Goal: Book appointment/travel/reservation

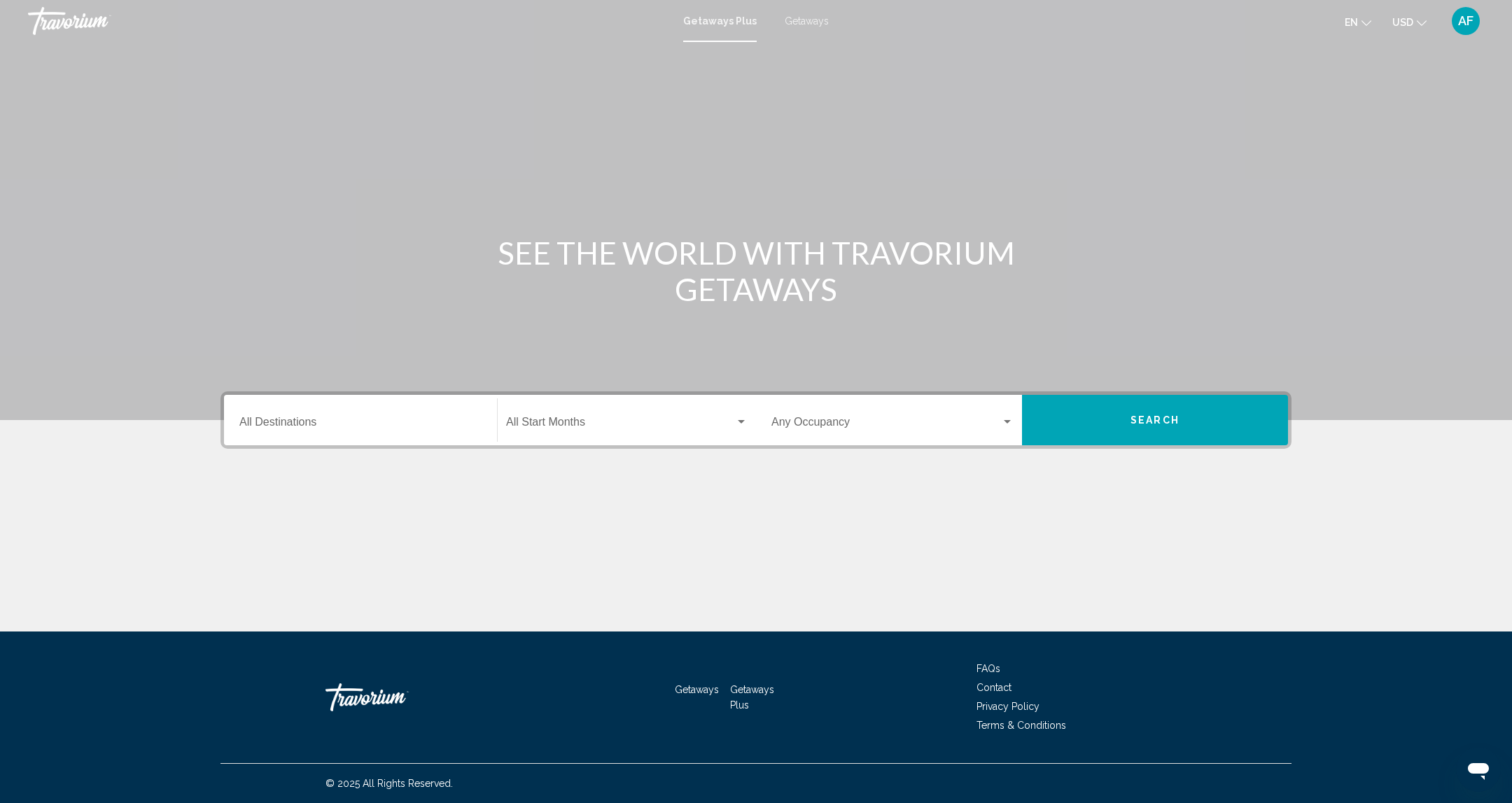
click at [452, 420] on input "Destination All Destinations" at bounding box center [360, 425] width 242 height 13
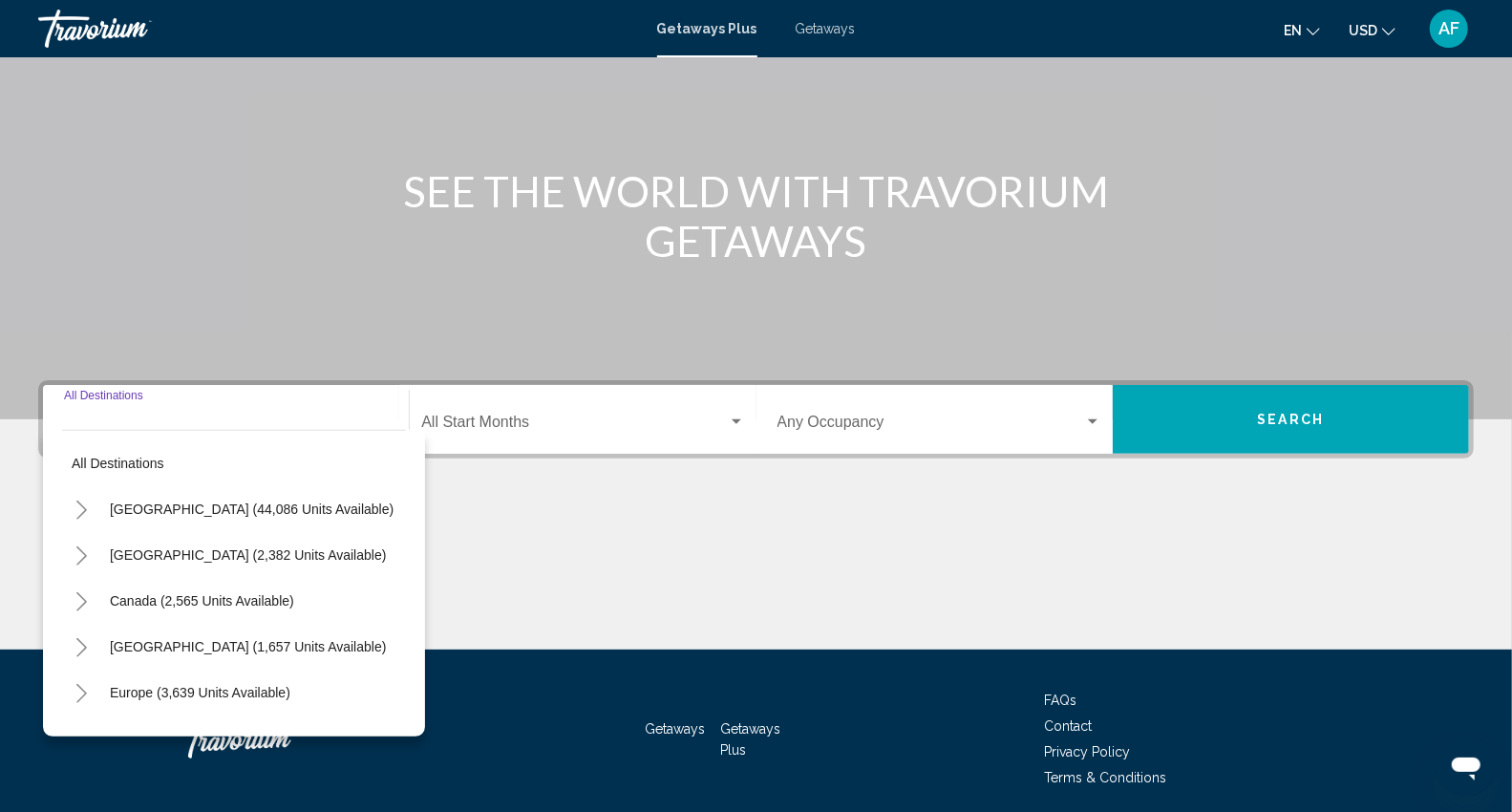
scroll to position [224, 0]
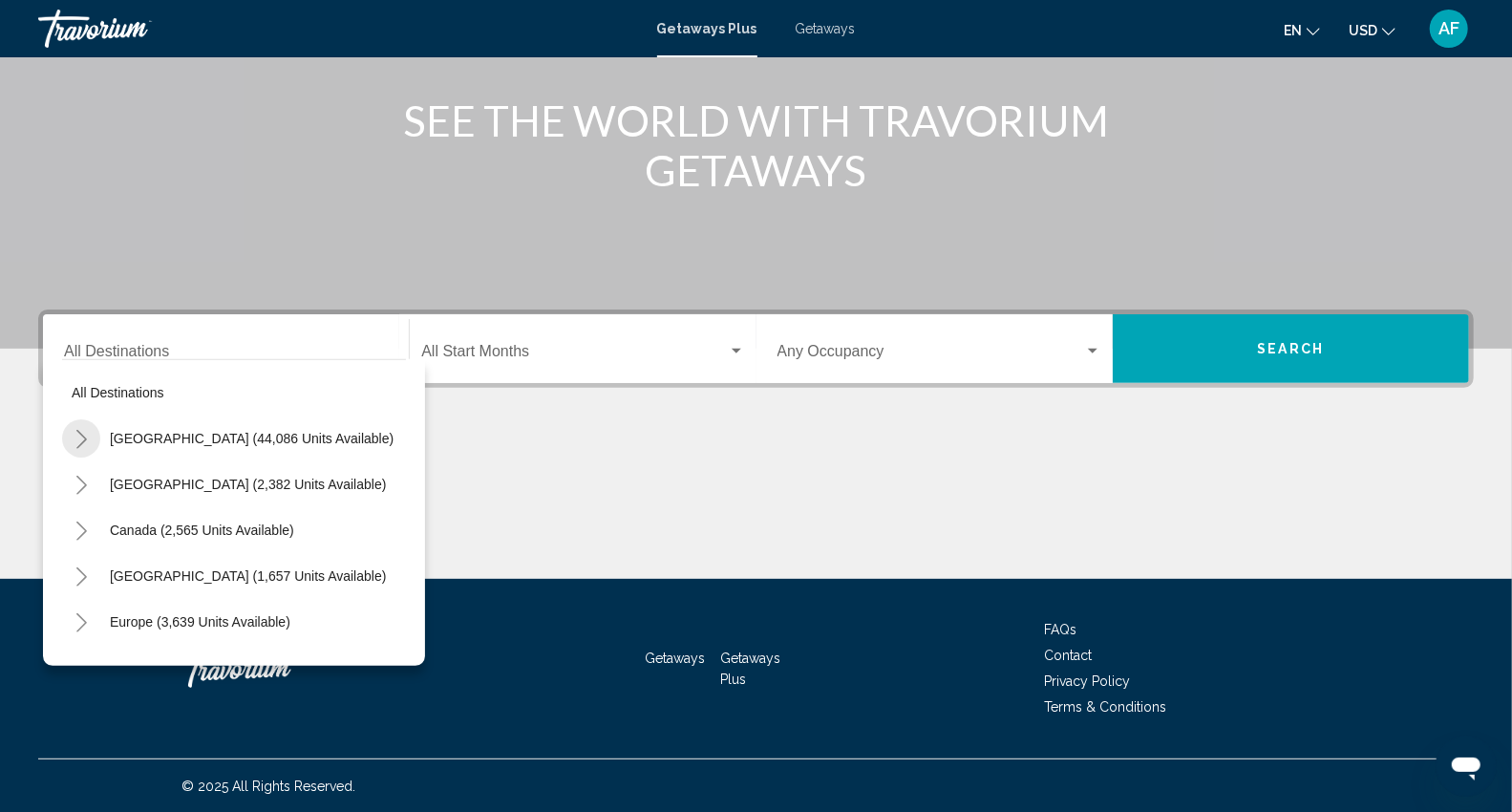
click at [81, 439] on icon "Toggle United States (44,086 units available)" at bounding box center [81, 439] width 14 height 19
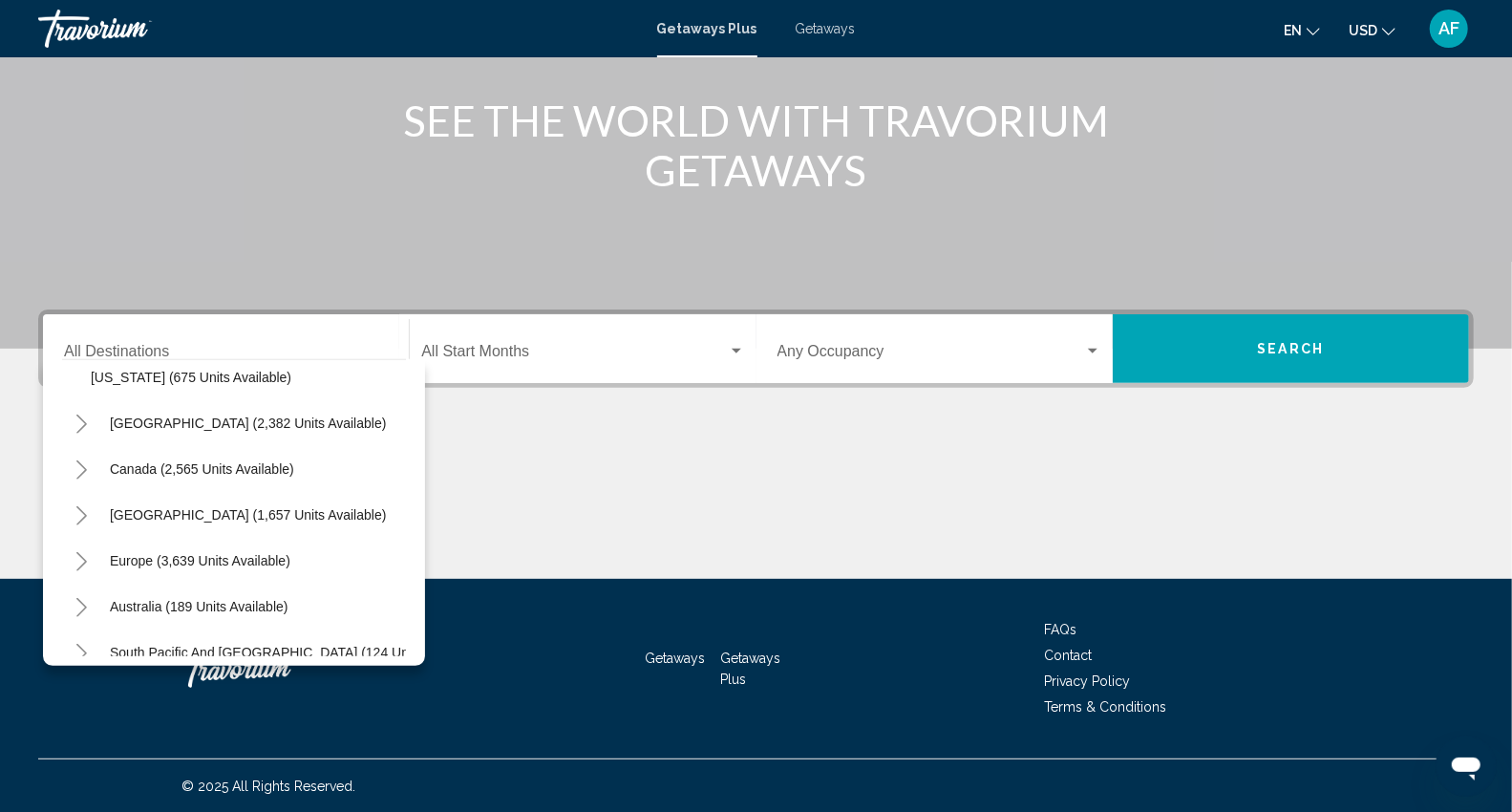
scroll to position [1906, 0]
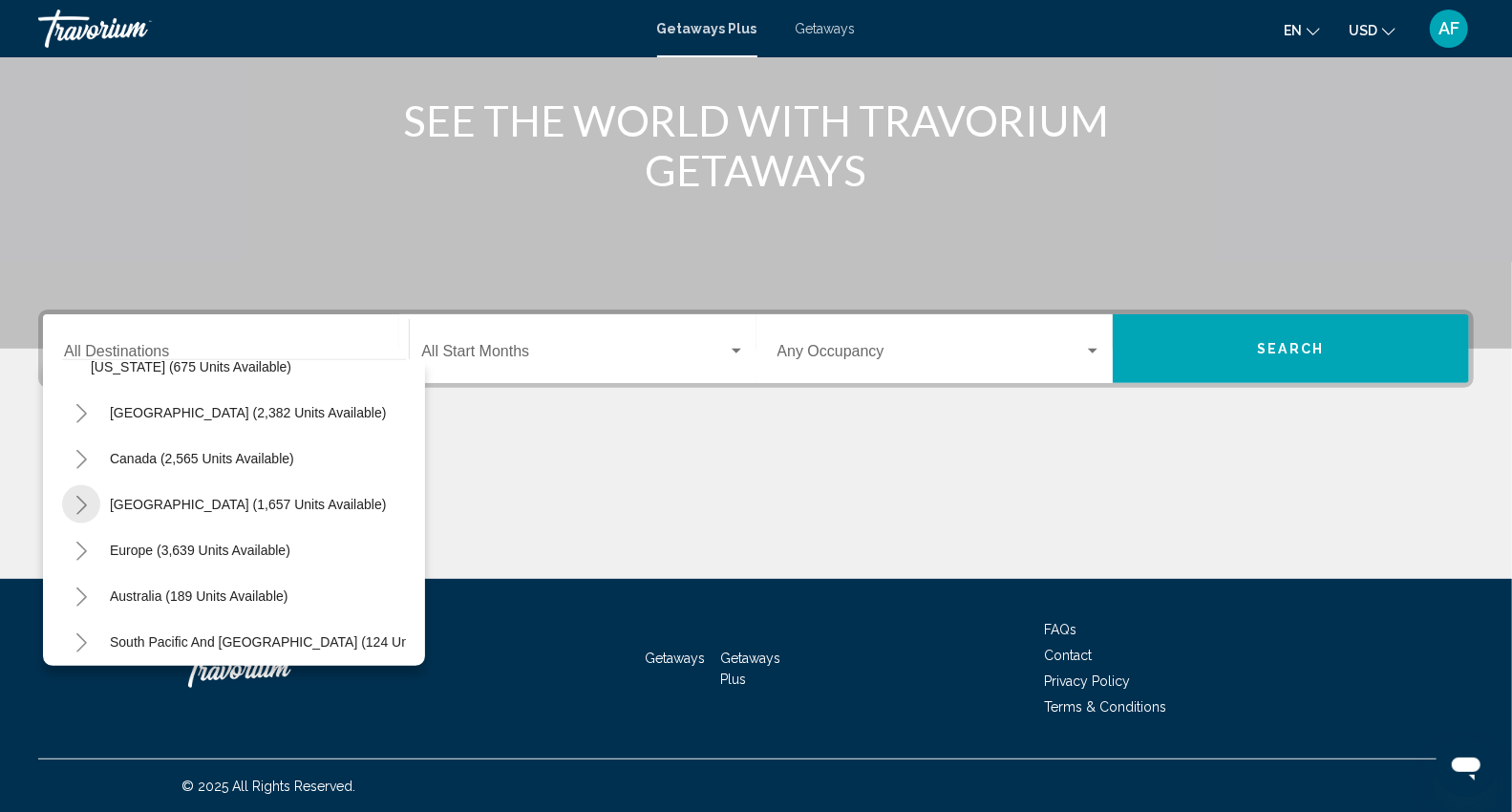
click at [75, 502] on icon "Toggle Caribbean & Atlantic Islands (1,657 units available)" at bounding box center [81, 505] width 14 height 19
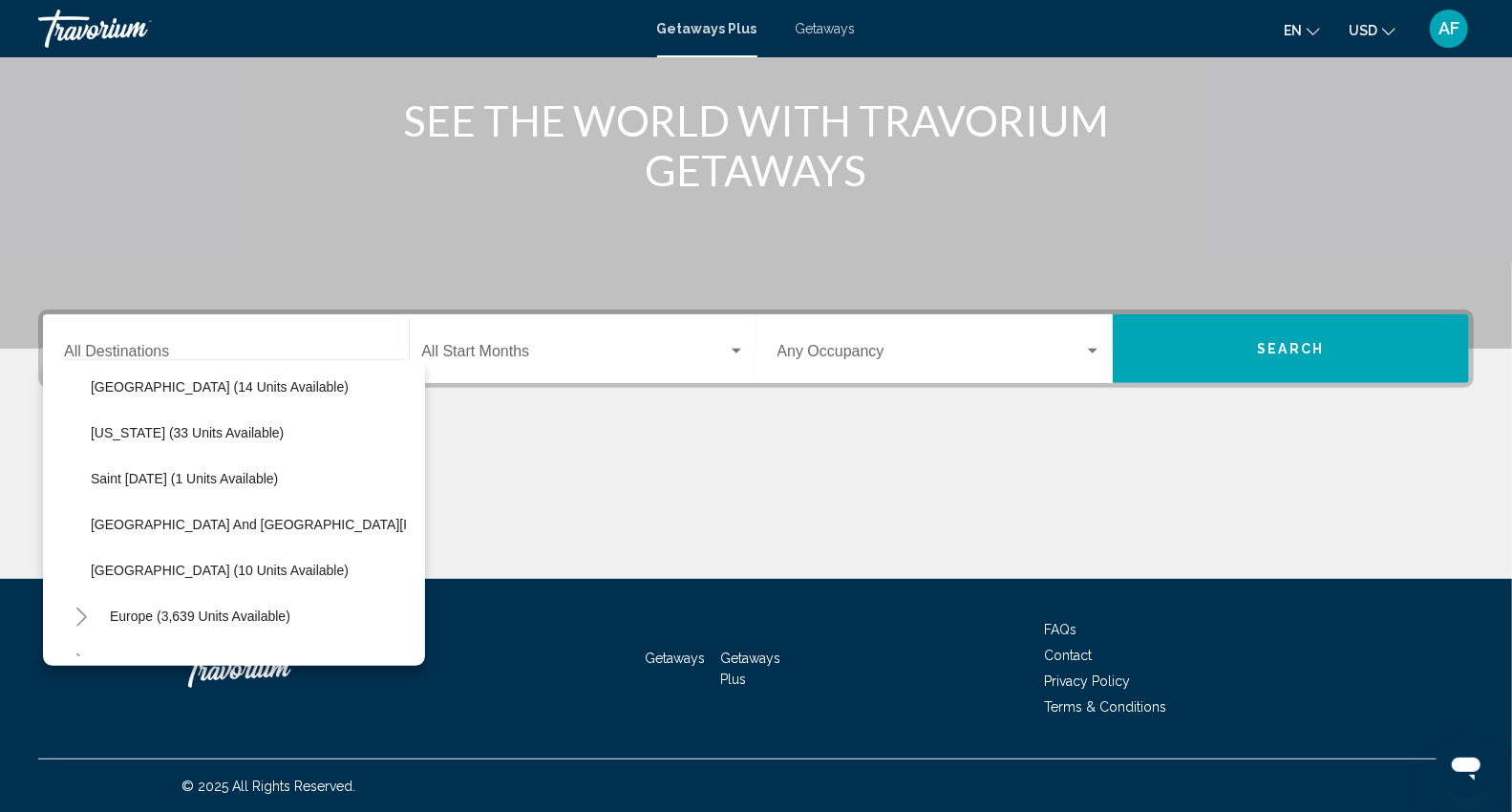
scroll to position [2331, 0]
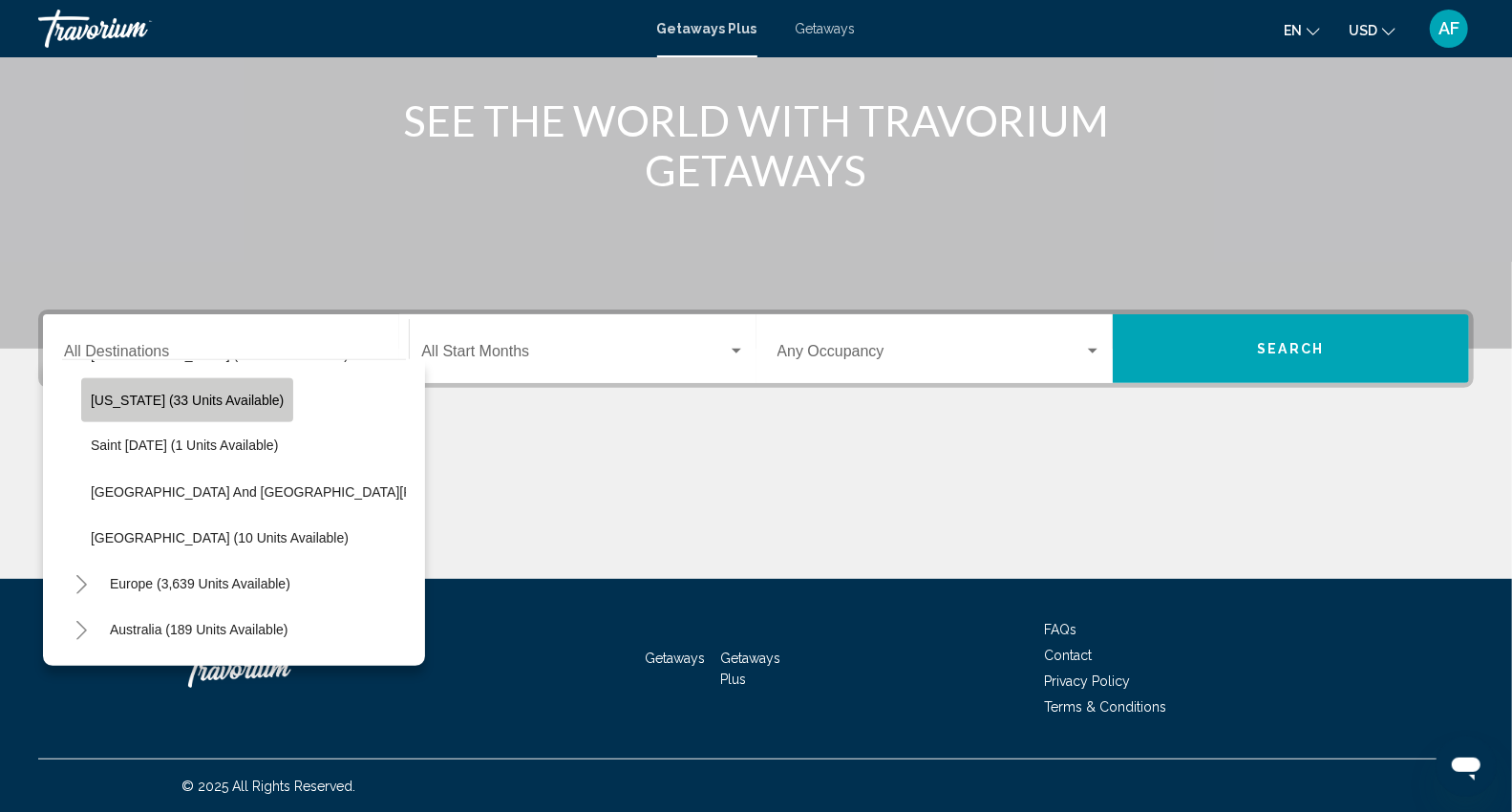
click at [212, 393] on span "[US_STATE] (33 units available)" at bounding box center [187, 400] width 193 height 15
type input "**********"
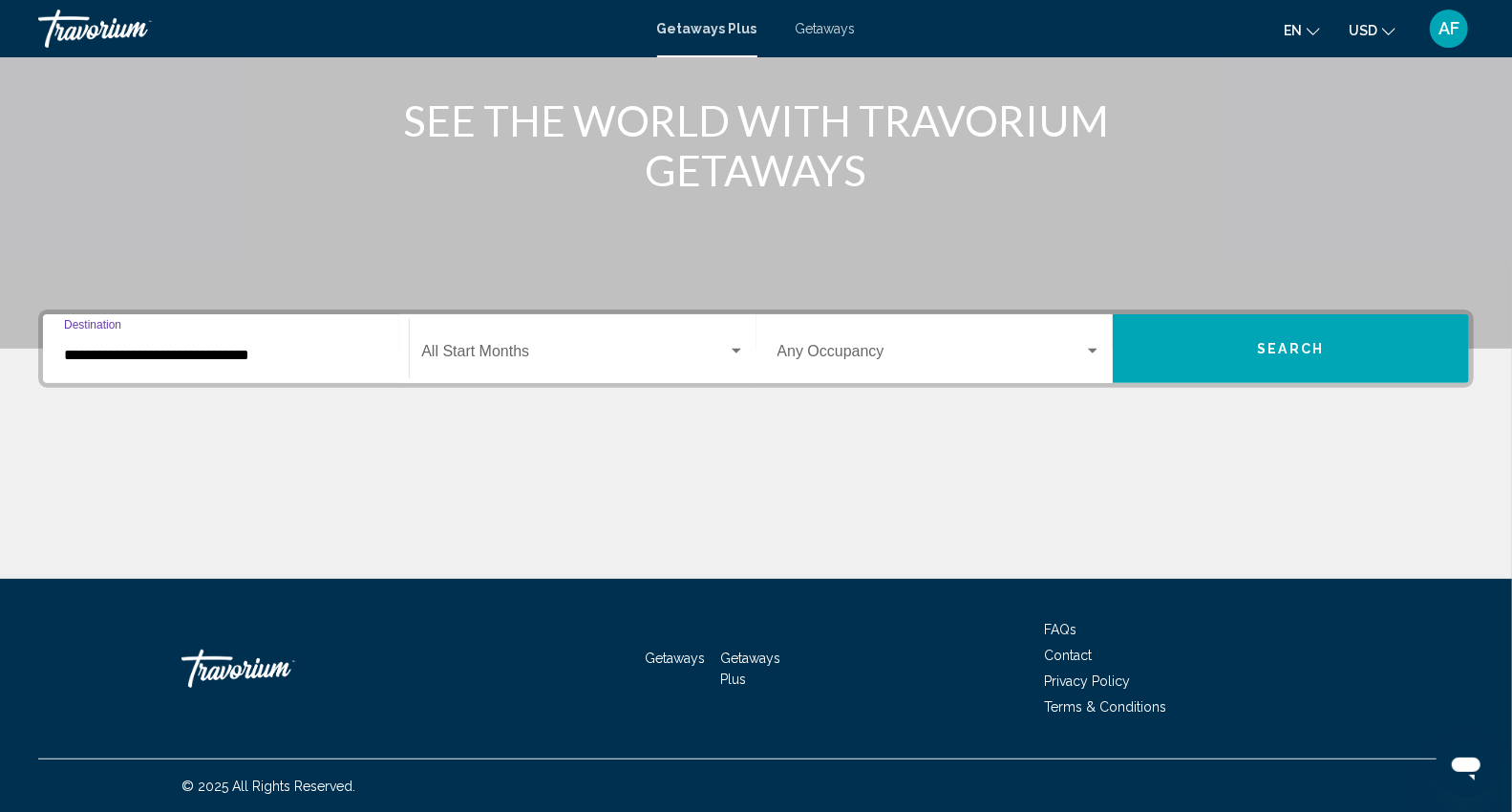
click at [735, 349] on div "Search widget" at bounding box center [736, 351] width 10 height 5
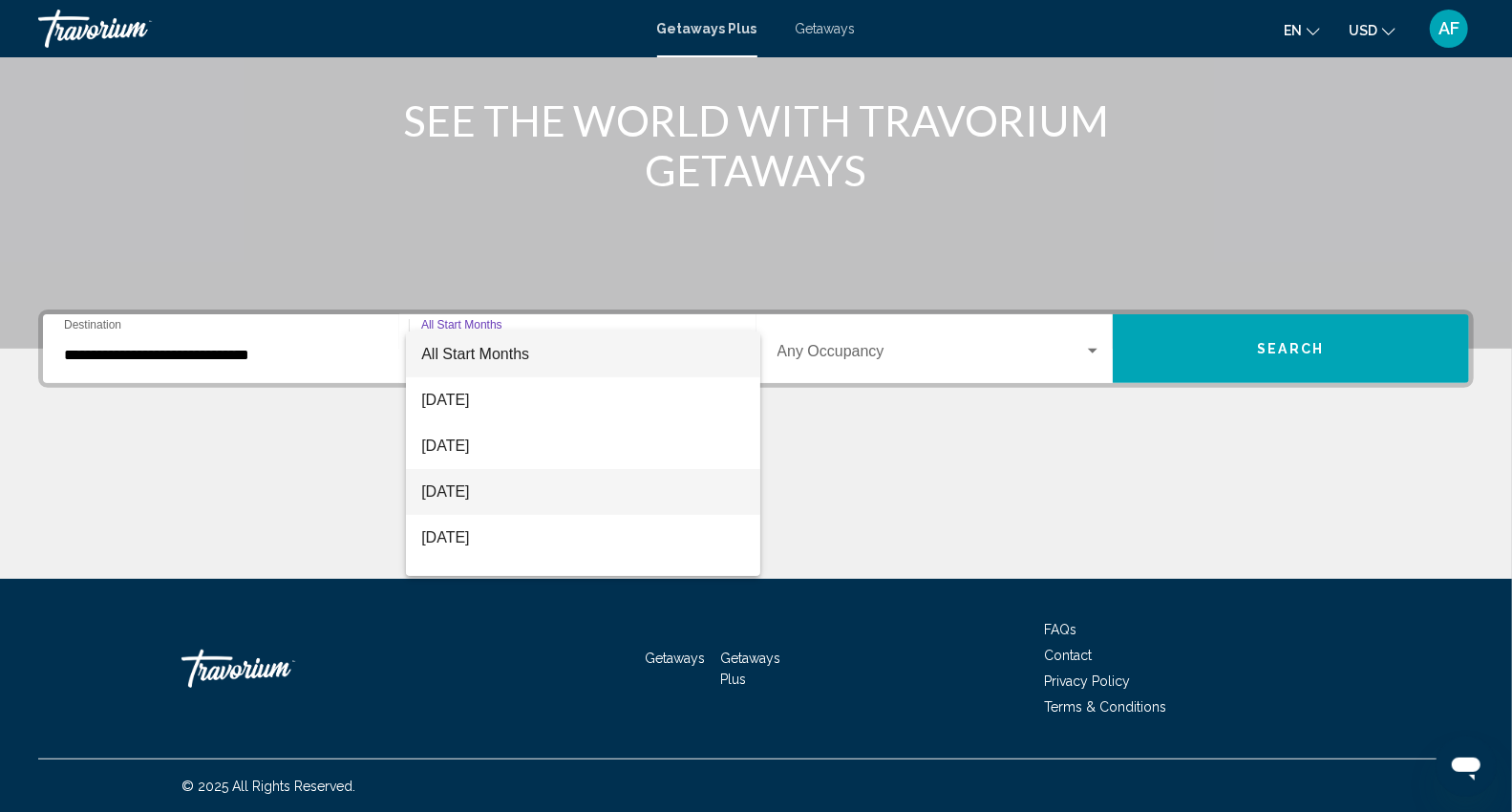
click at [479, 495] on span "[DATE]" at bounding box center [583, 492] width 324 height 46
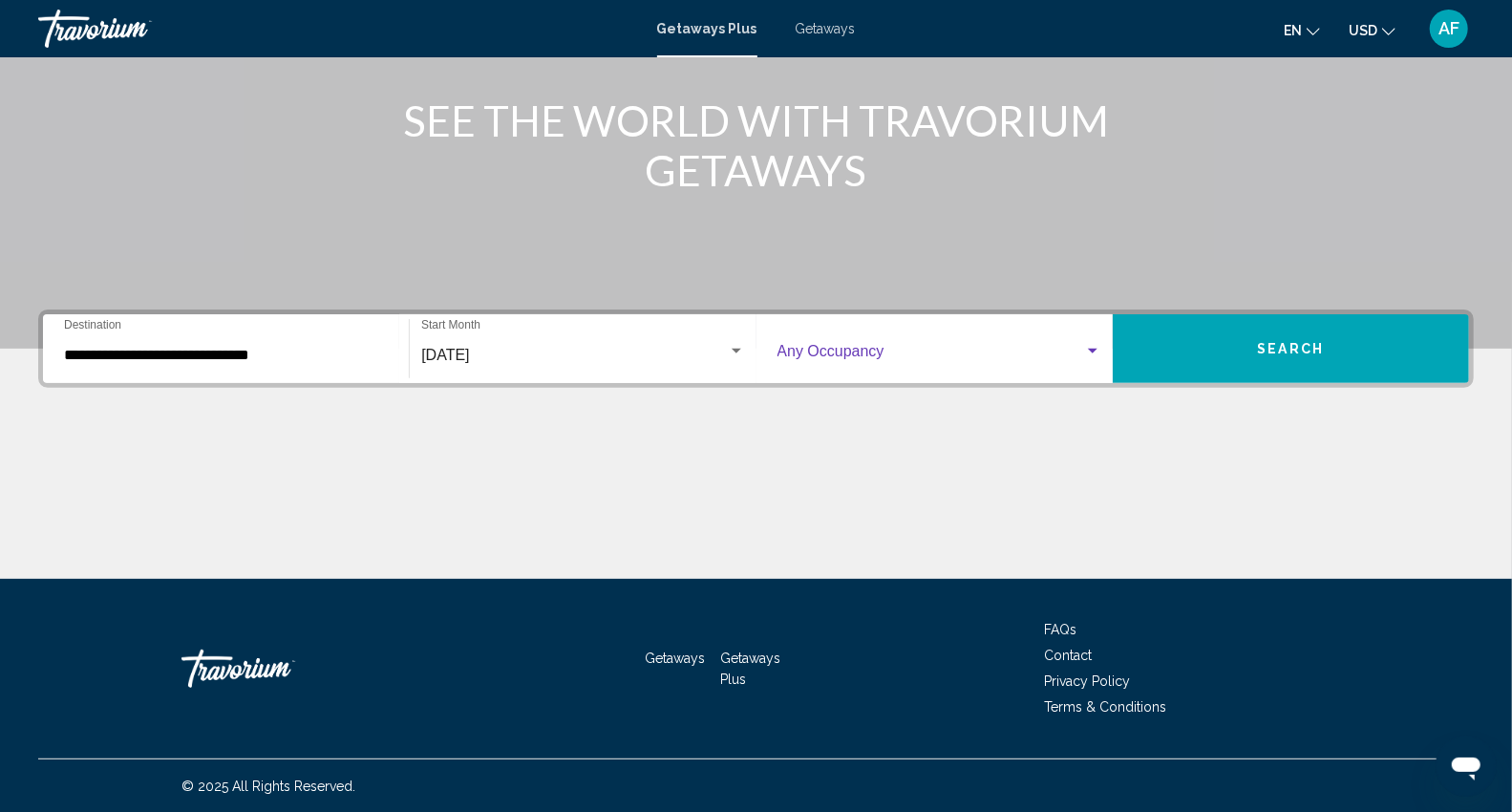
click at [1099, 349] on div "Search widget" at bounding box center [1093, 352] width 17 height 15
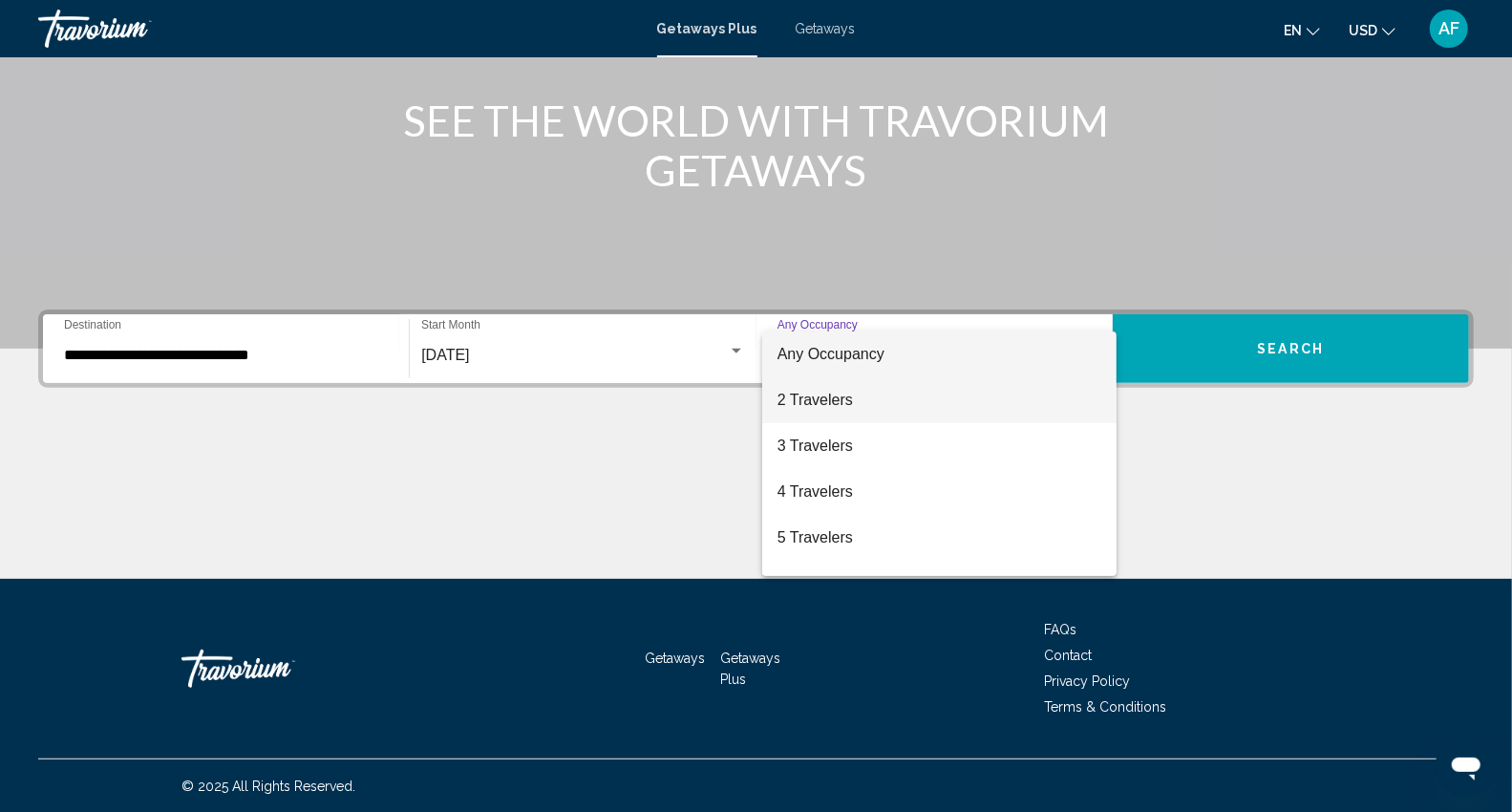
click at [843, 401] on span "2 Travelers" at bounding box center [940, 400] width 325 height 46
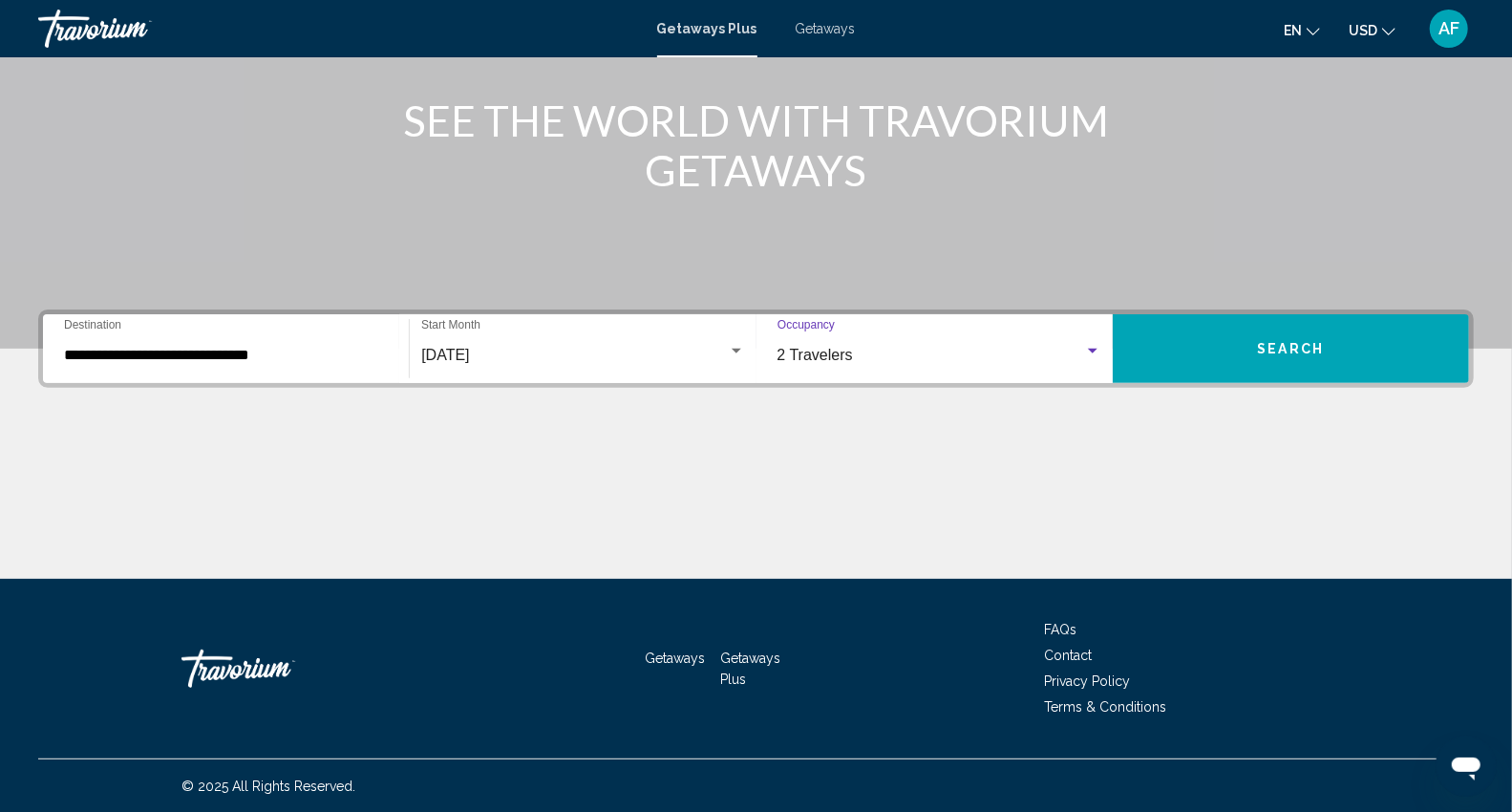
click at [1331, 337] on button "Search" at bounding box center [1290, 349] width 356 height 69
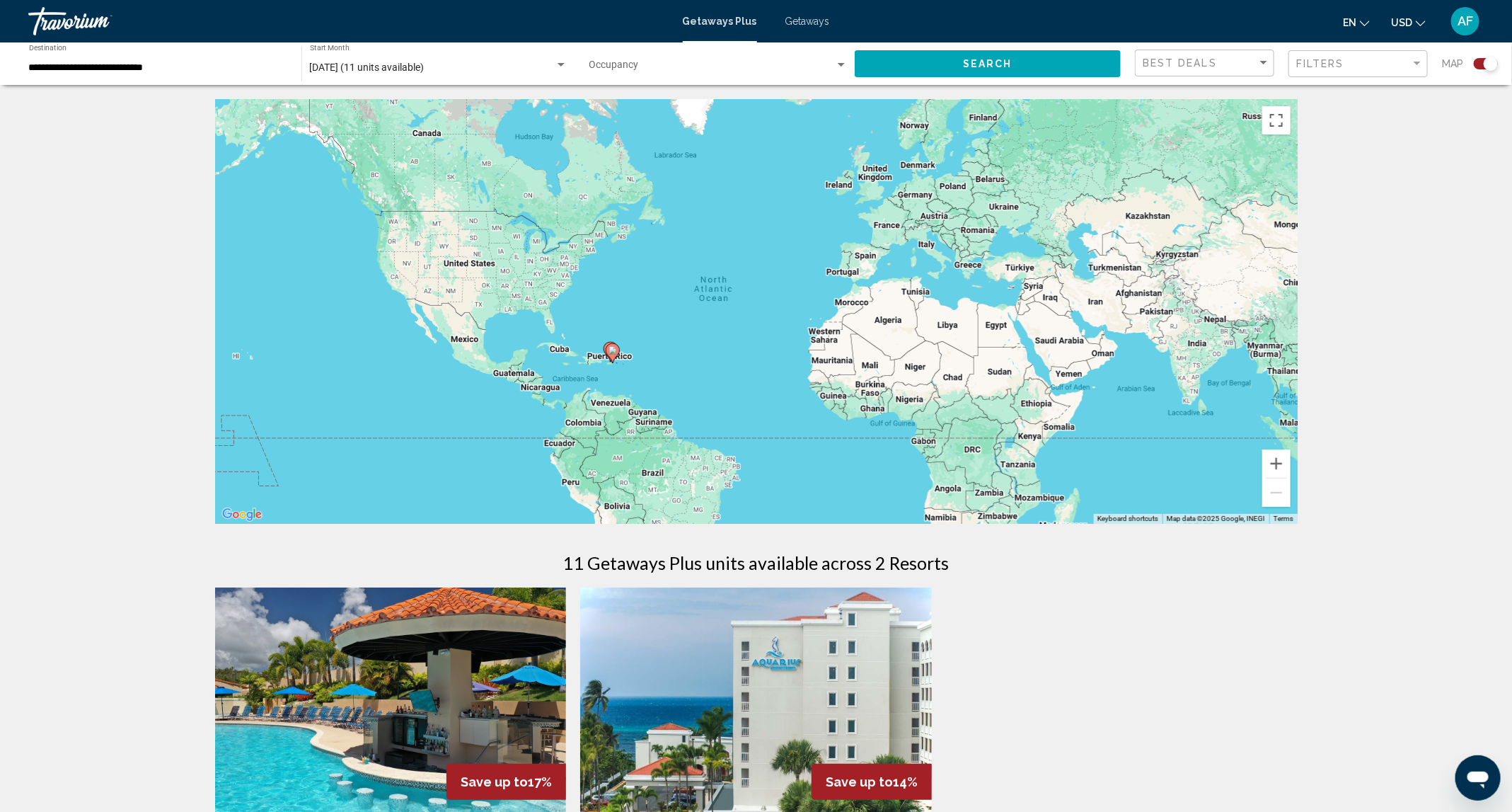
click at [1467, 23] on span "AF" at bounding box center [1465, 21] width 16 height 14
click at [1397, 160] on button "Sign Out" at bounding box center [1370, 156] width 53 height 18
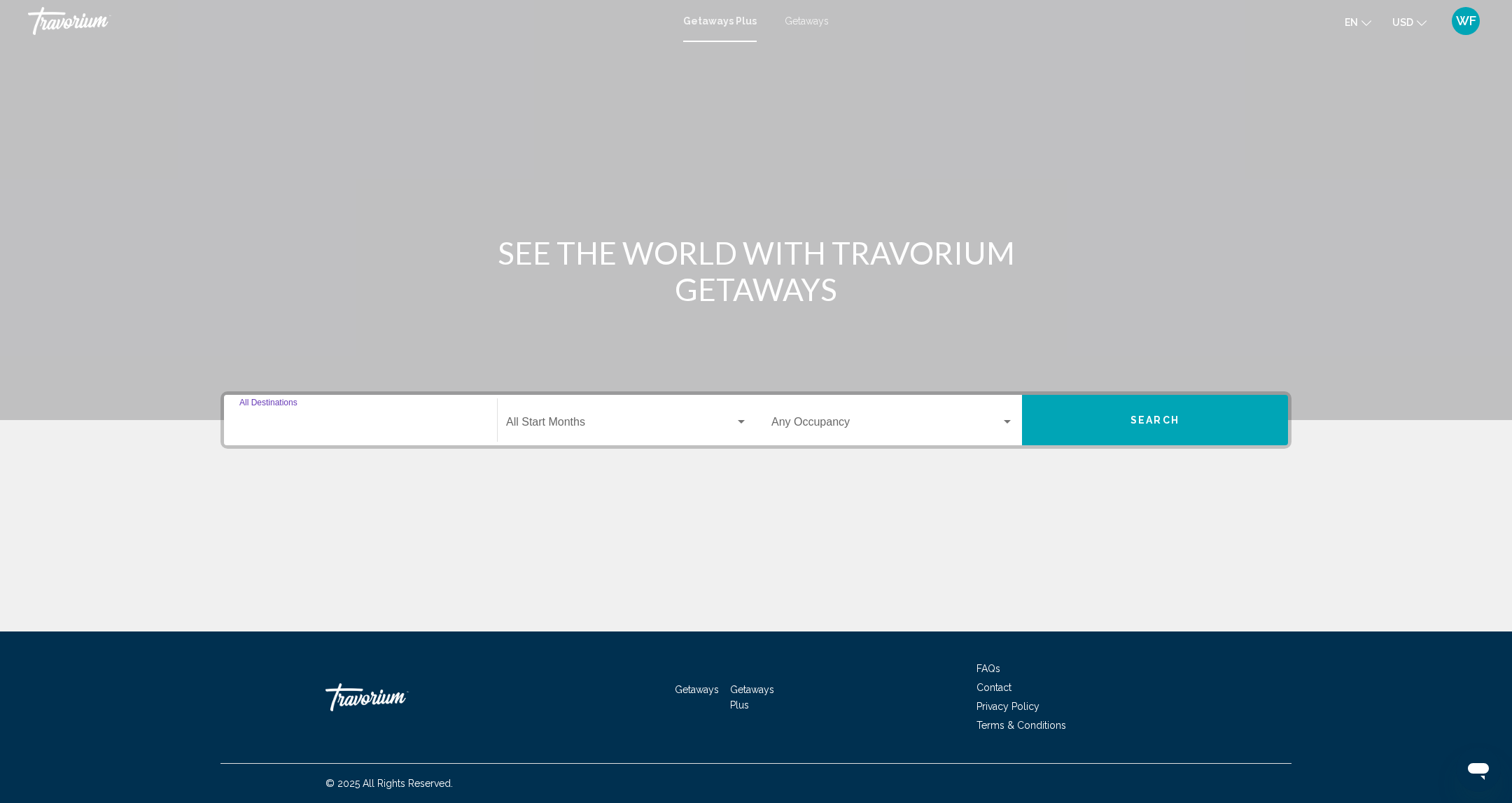
click at [321, 427] on input "Destination All Destinations" at bounding box center [360, 425] width 242 height 13
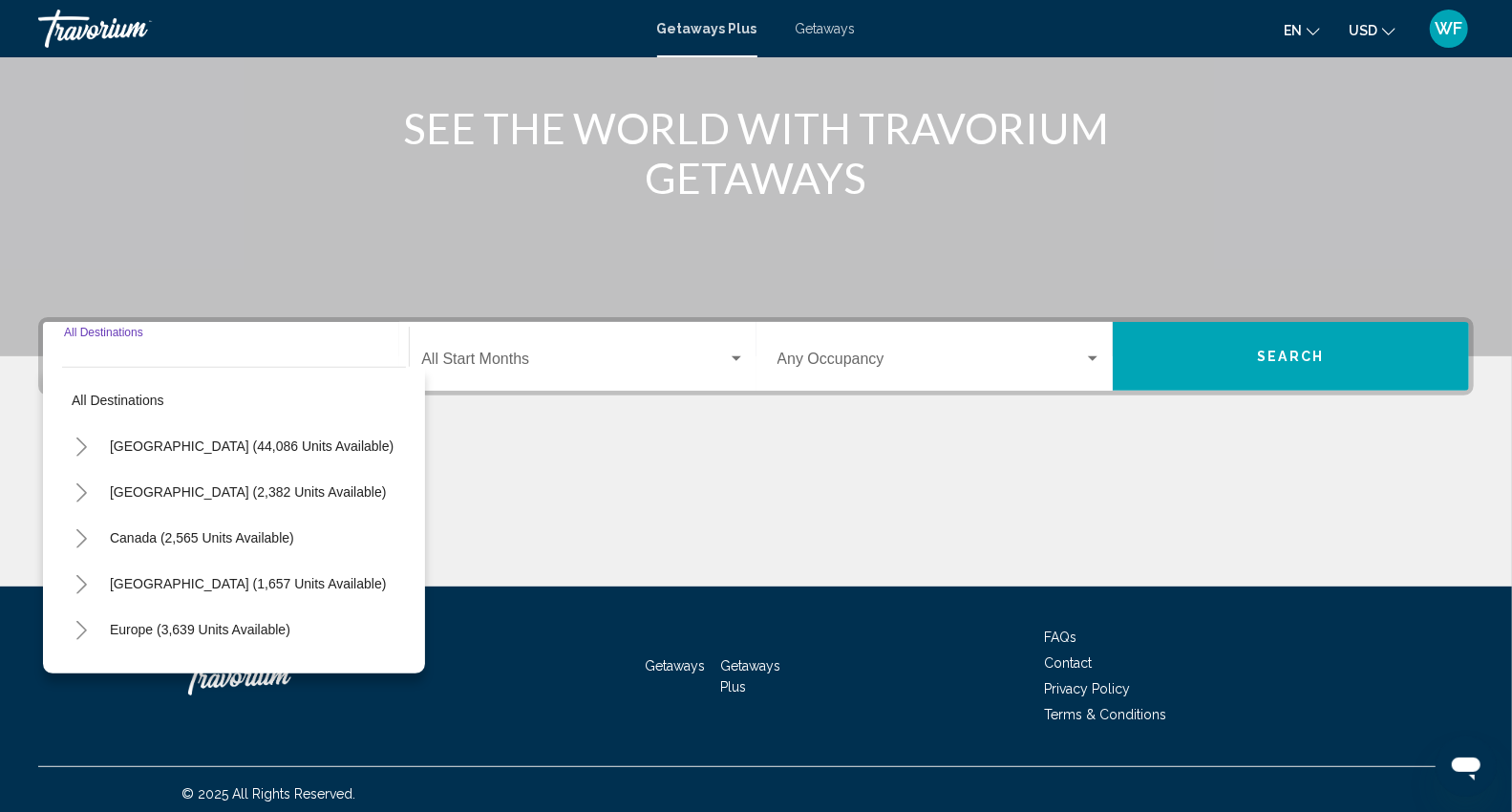
scroll to position [224, 0]
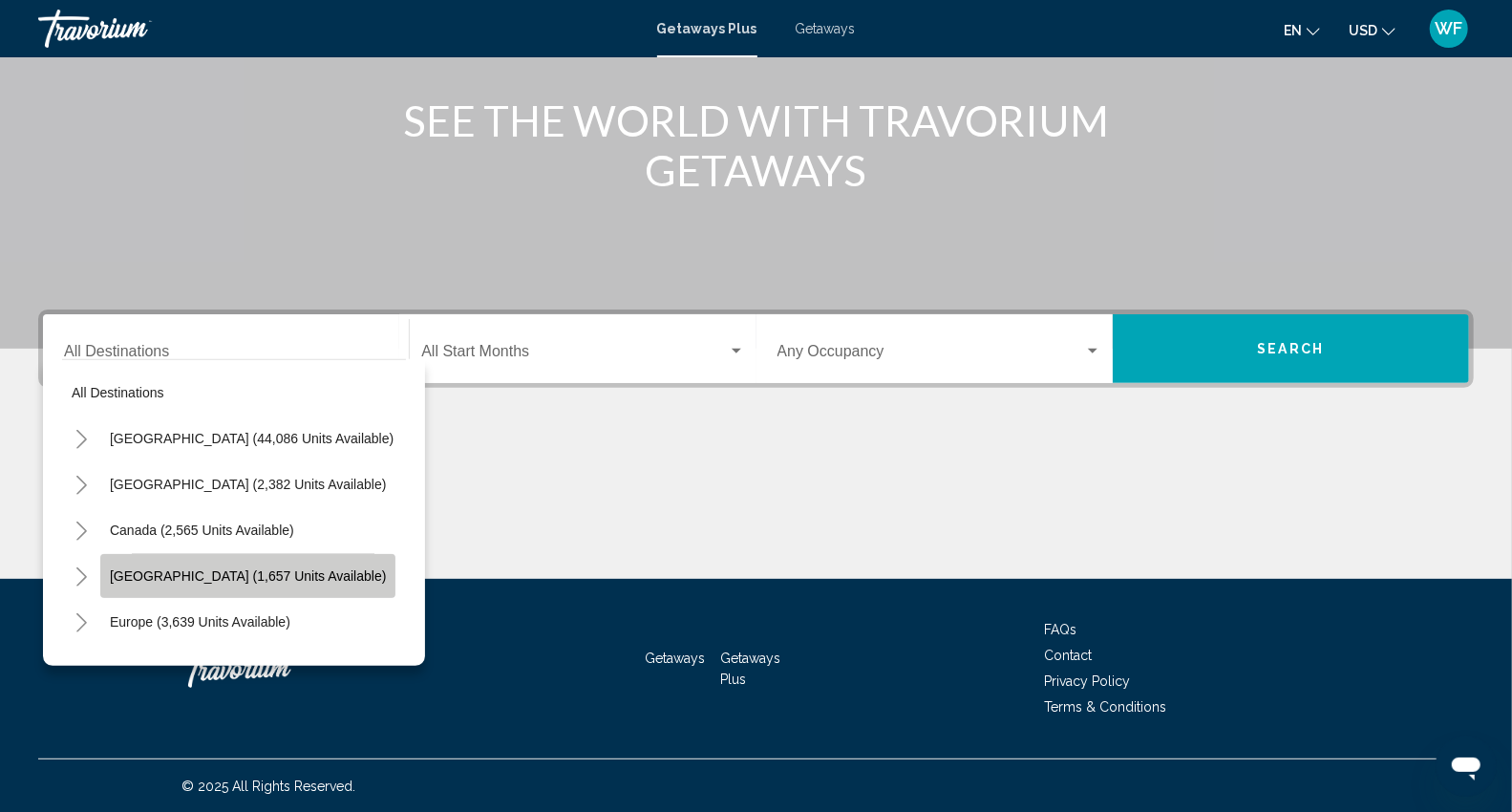
click at [157, 568] on span "[GEOGRAPHIC_DATA] (1,657 units available)" at bounding box center [247, 576] width 276 height 15
type input "**********"
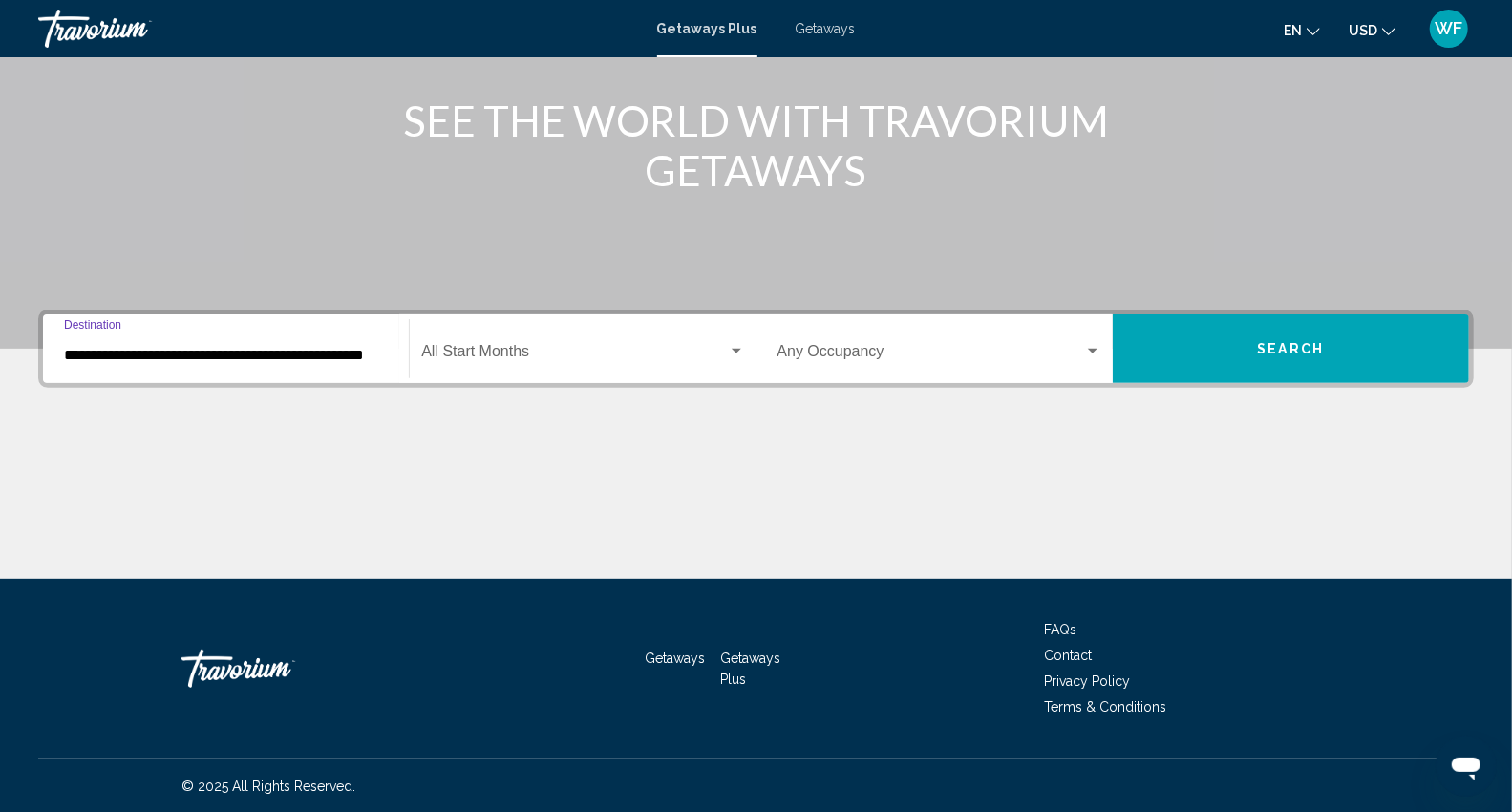
click at [371, 350] on input "**********" at bounding box center [225, 355] width 324 height 17
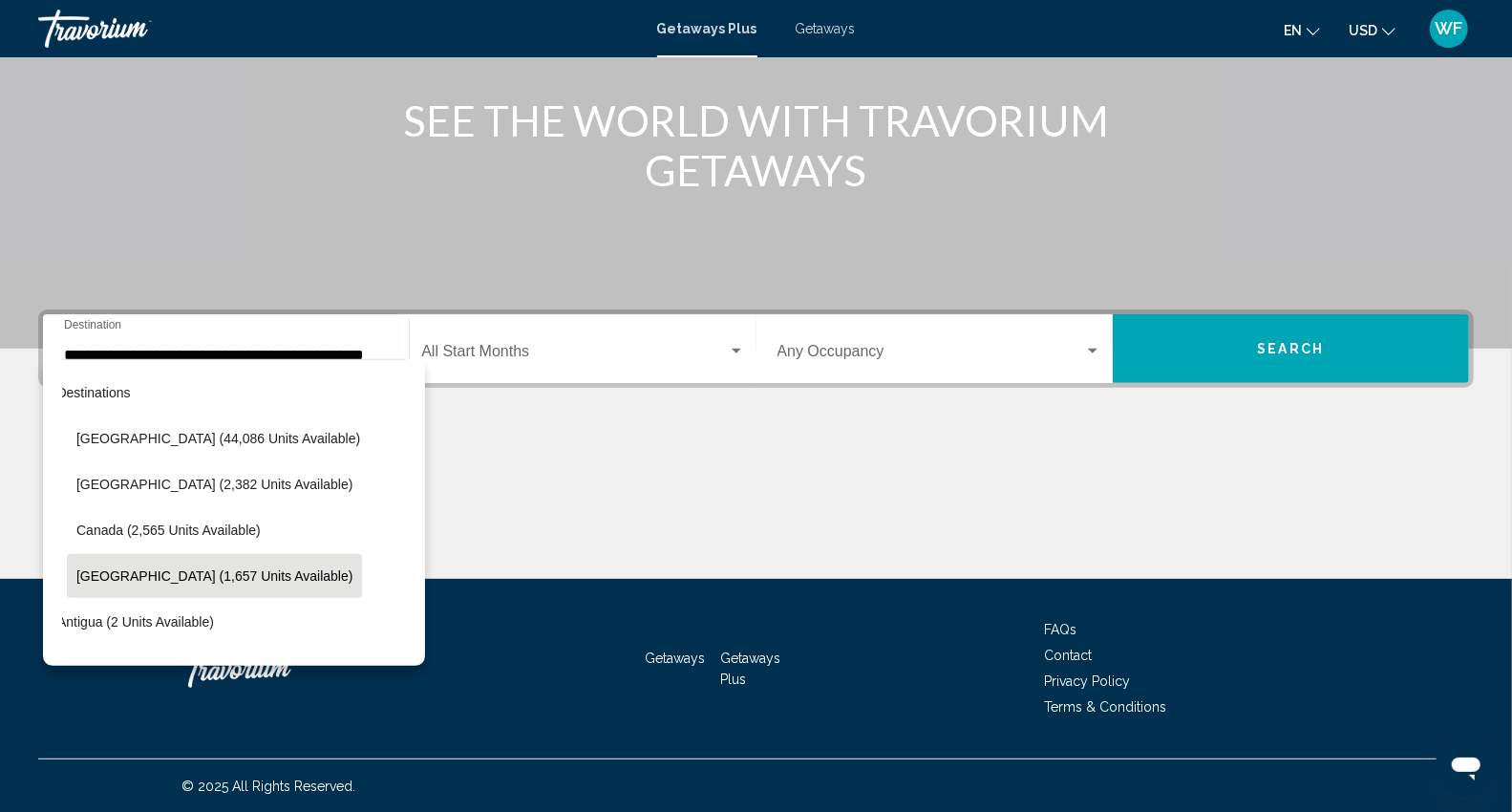
scroll to position [118, 0]
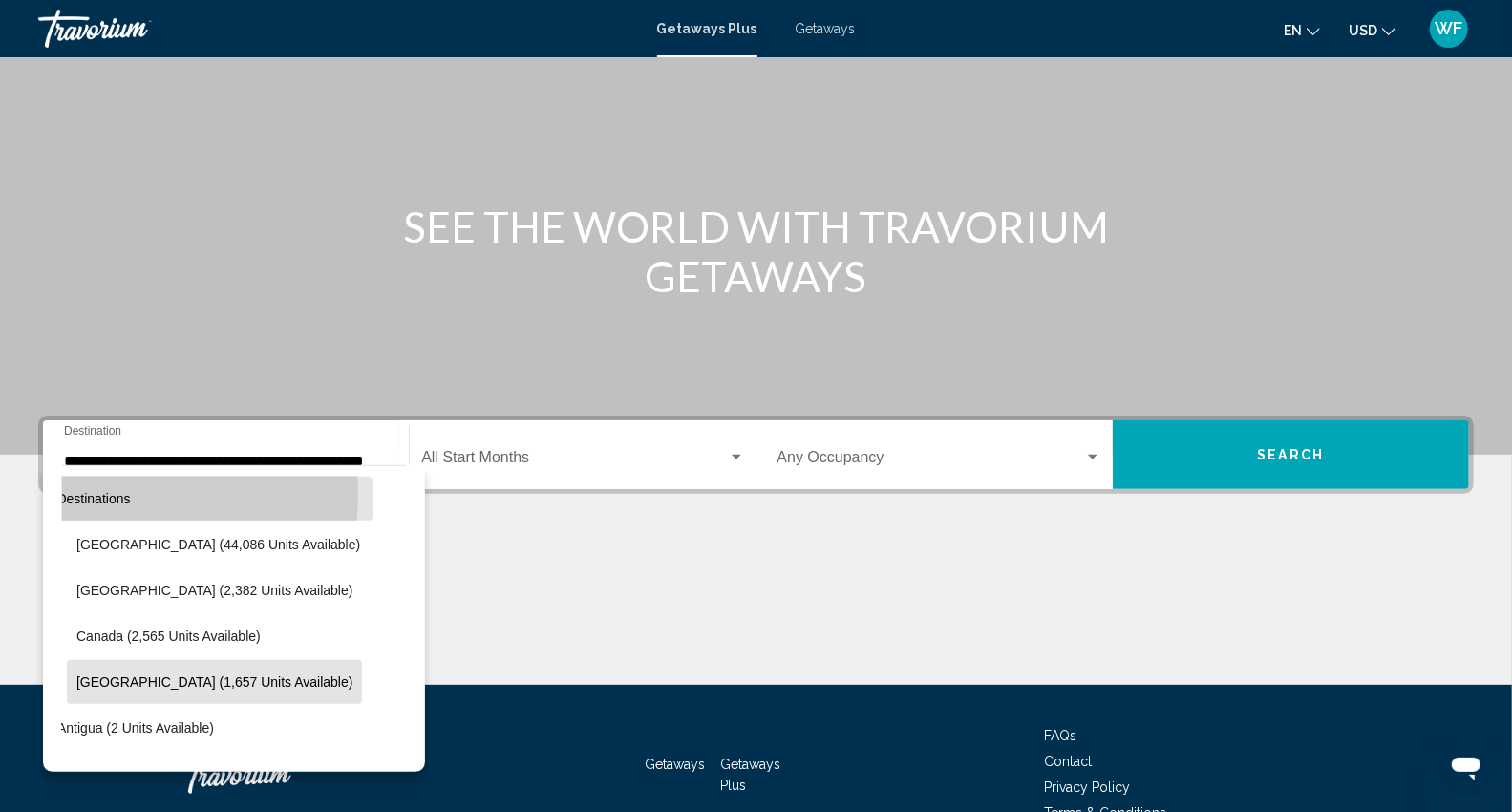
click at [113, 493] on span "All destinations" at bounding box center [84, 499] width 93 height 15
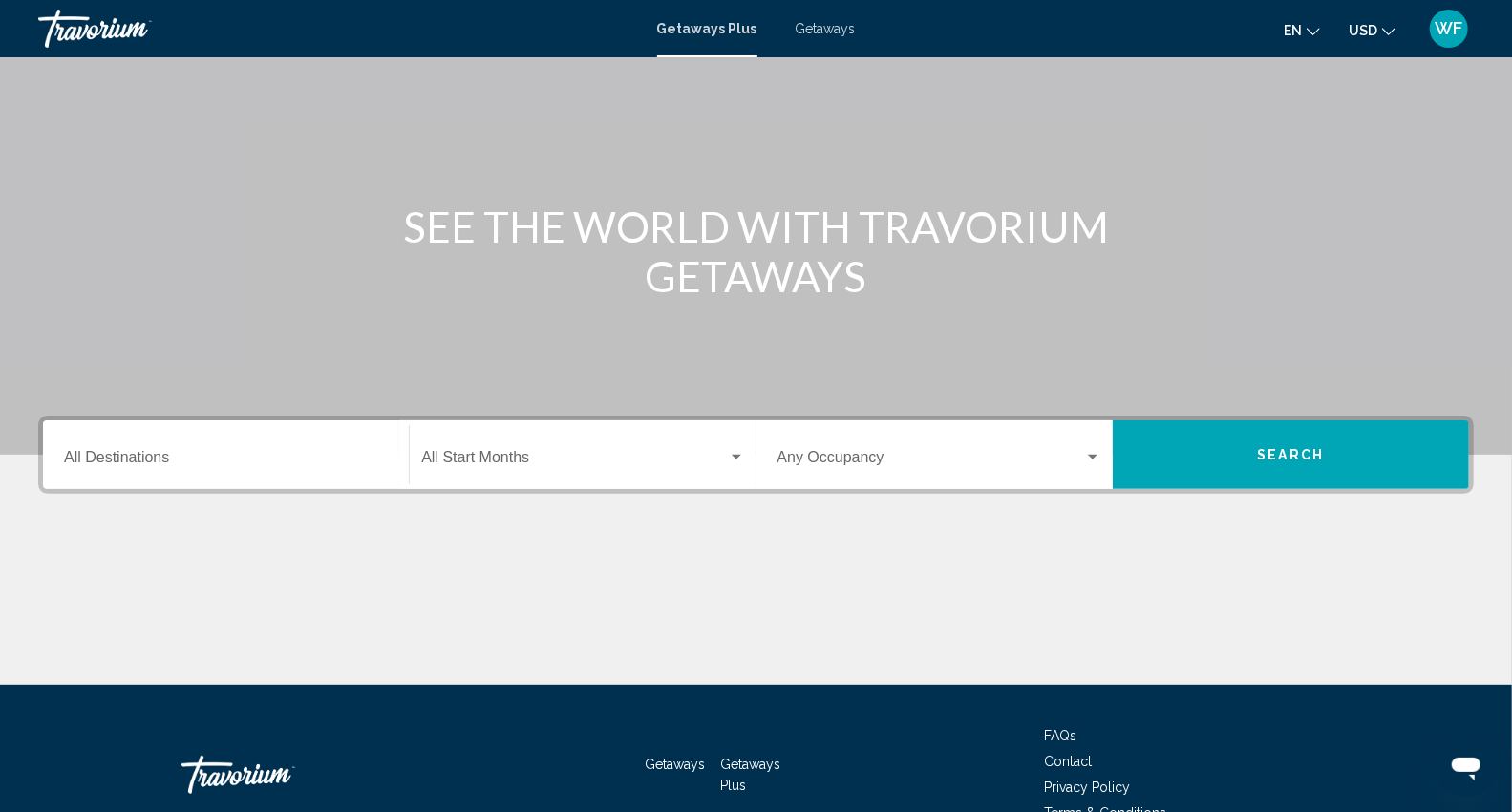
scroll to position [224, 0]
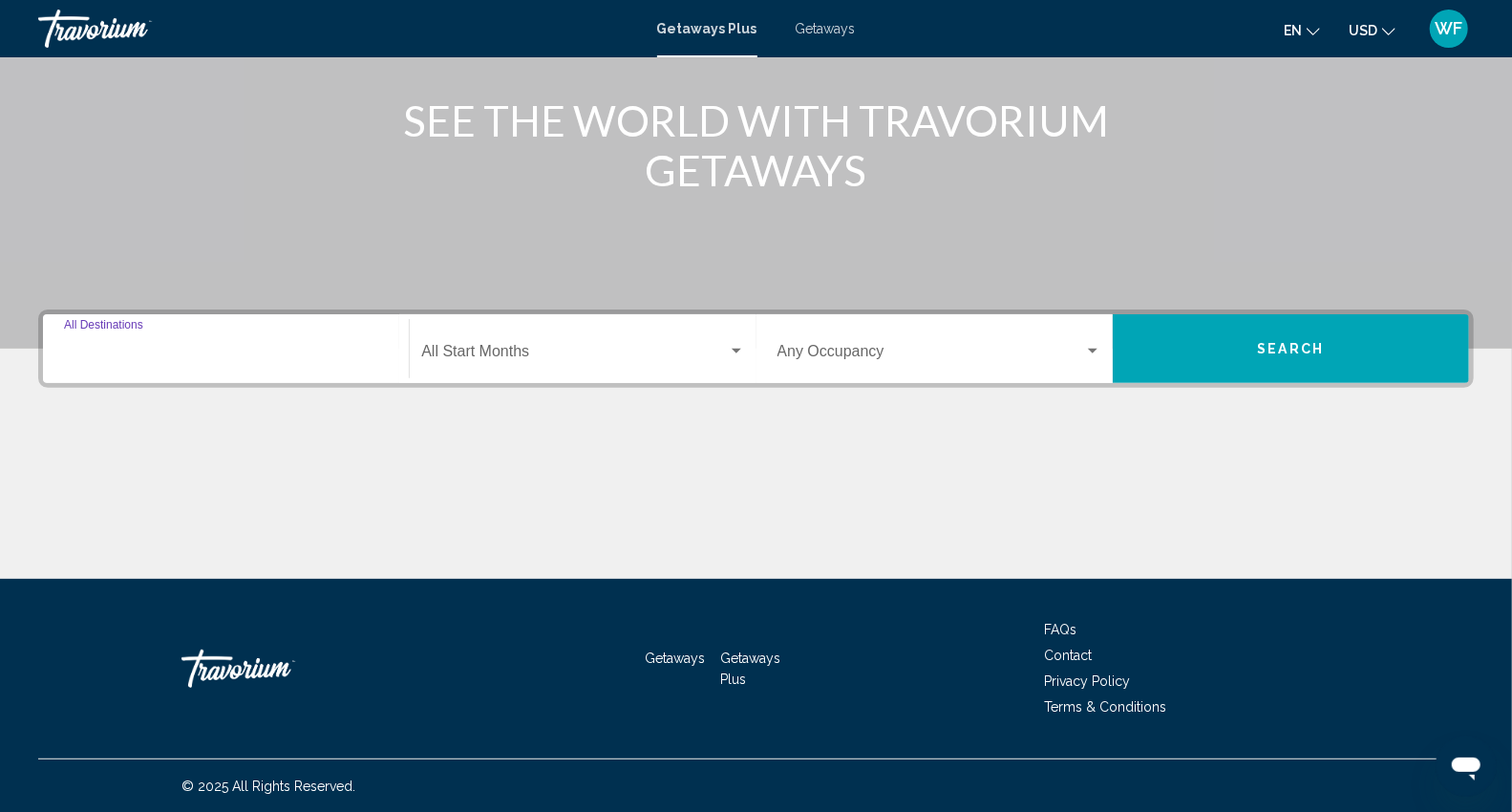
click at [366, 347] on input "Destination All Destinations" at bounding box center [225, 355] width 324 height 17
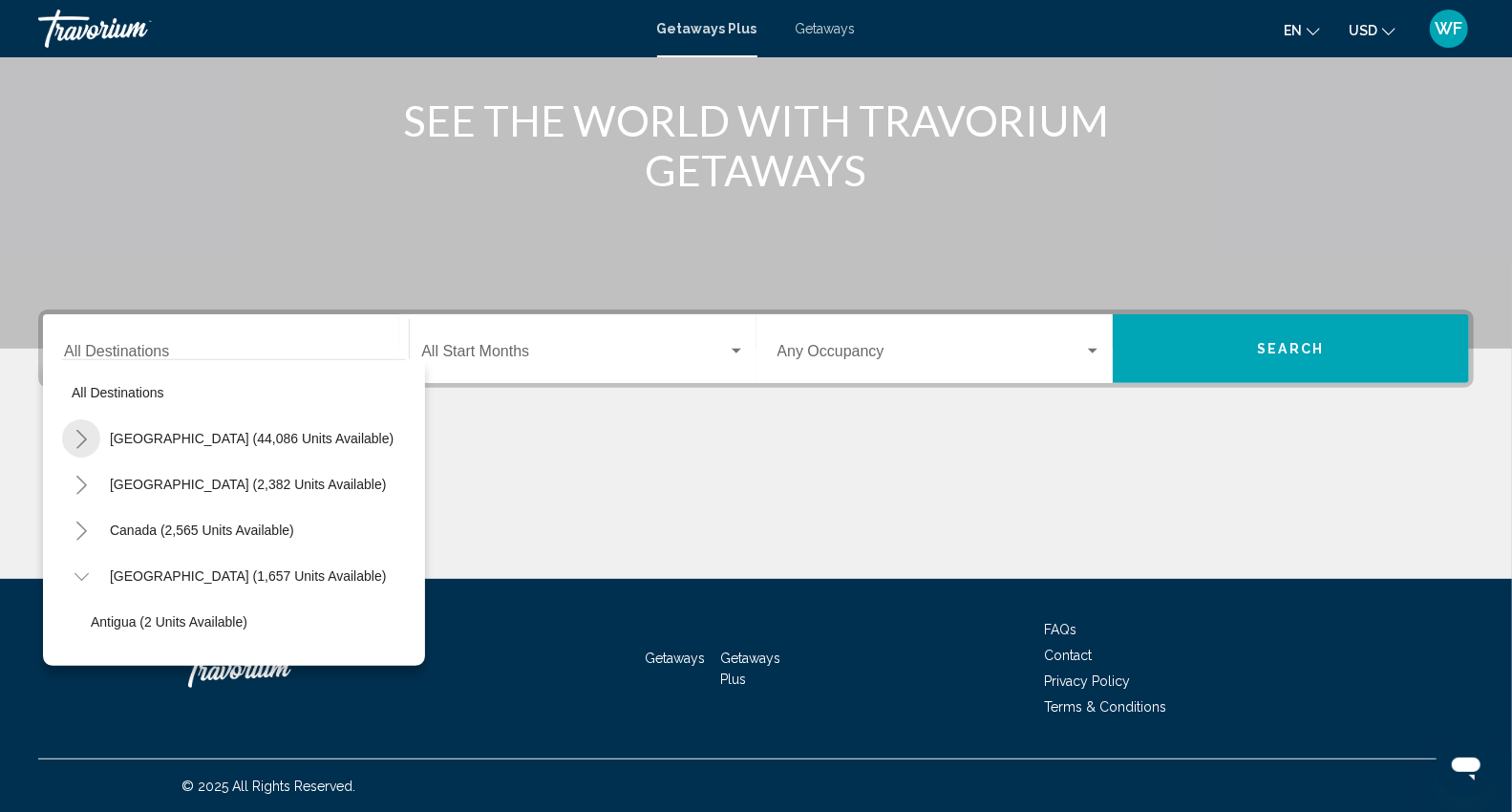
click at [78, 441] on icon "Toggle United States (44,086 units available)" at bounding box center [81, 439] width 14 height 19
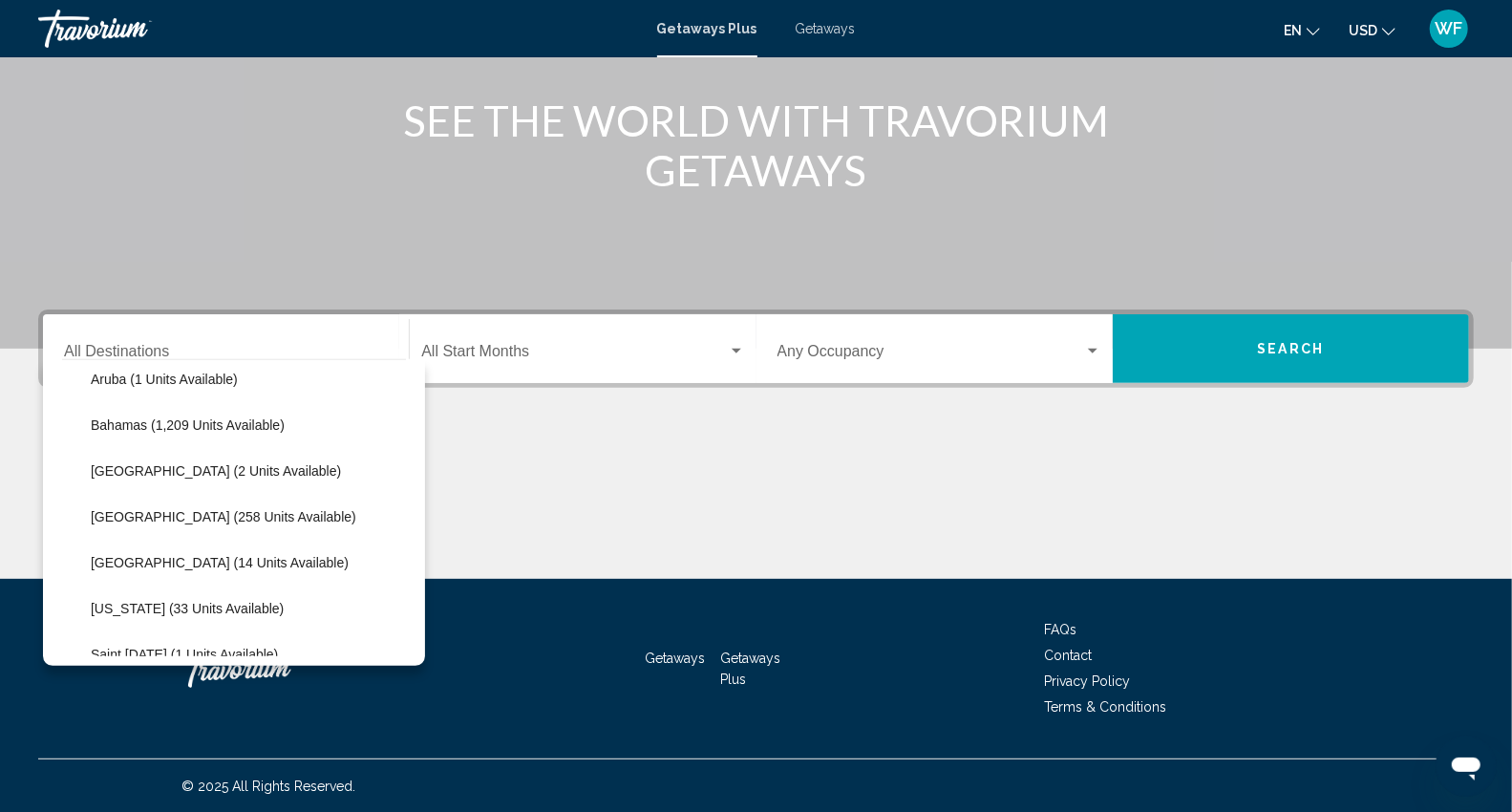
scroll to position [2165, 0]
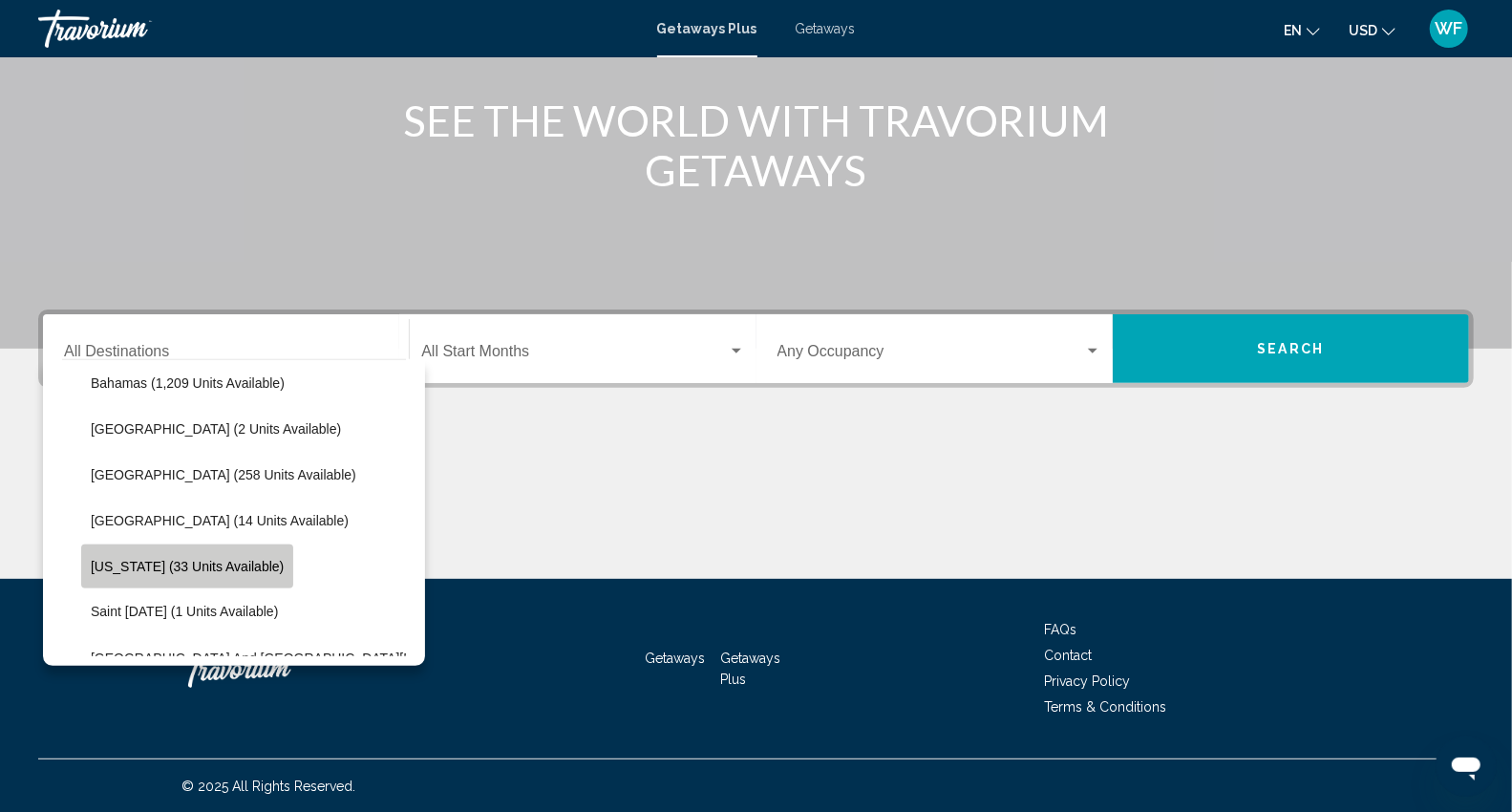
click at [196, 560] on span "[US_STATE] (33 units available)" at bounding box center [187, 566] width 193 height 15
type input "**********"
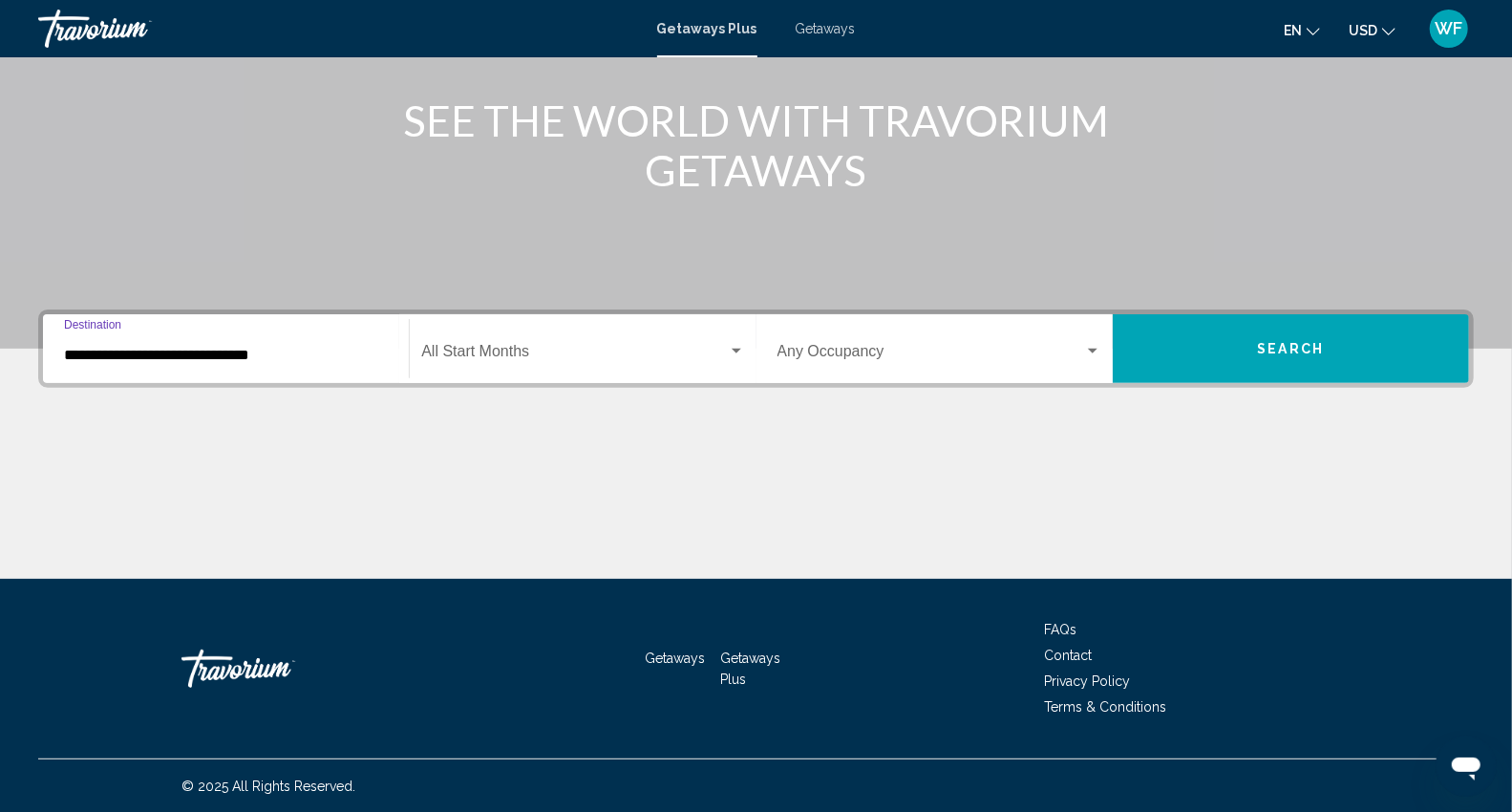
click at [734, 349] on div "Search widget" at bounding box center [736, 351] width 10 height 5
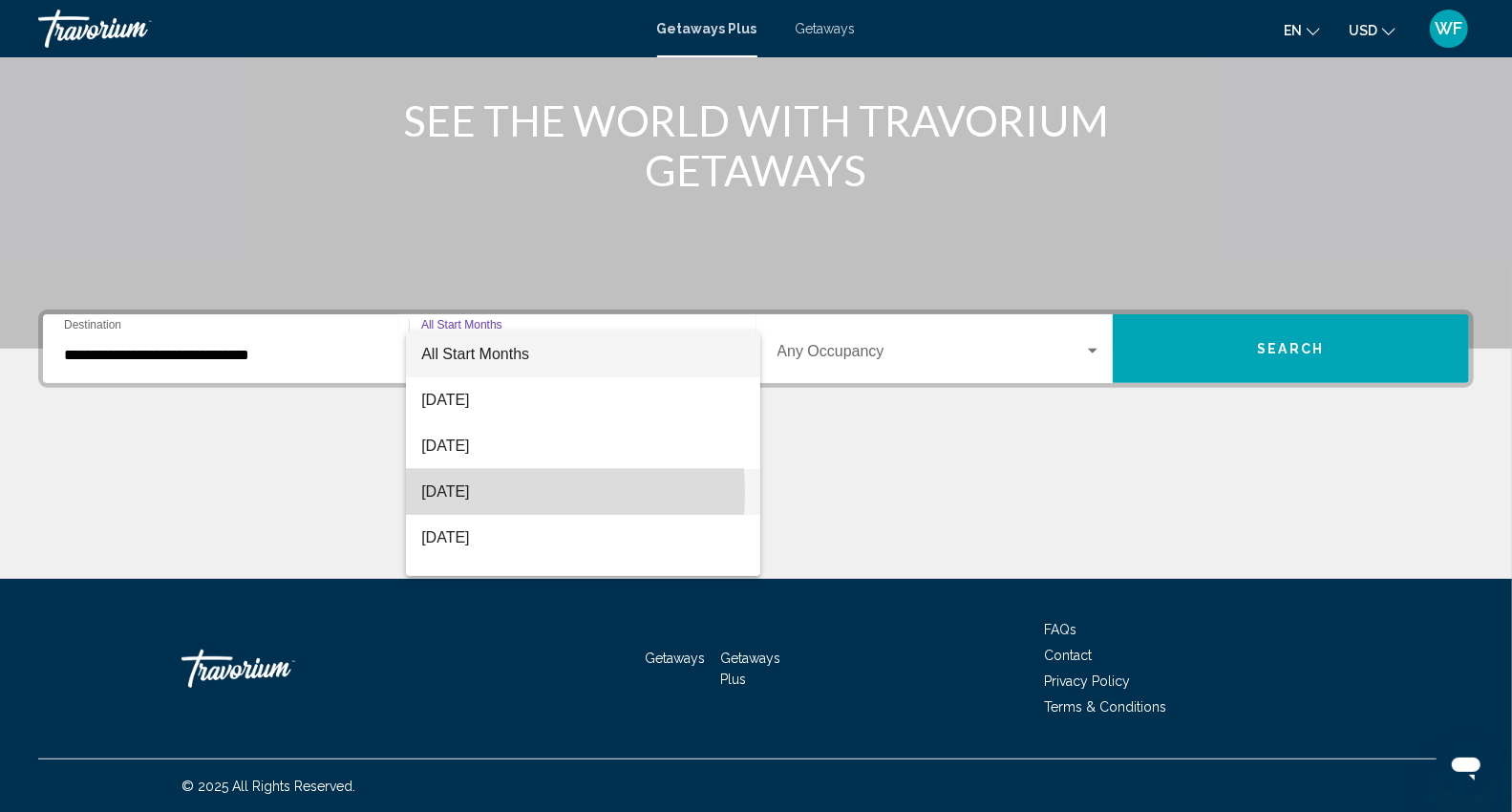
click at [454, 493] on span "[DATE]" at bounding box center [583, 492] width 324 height 46
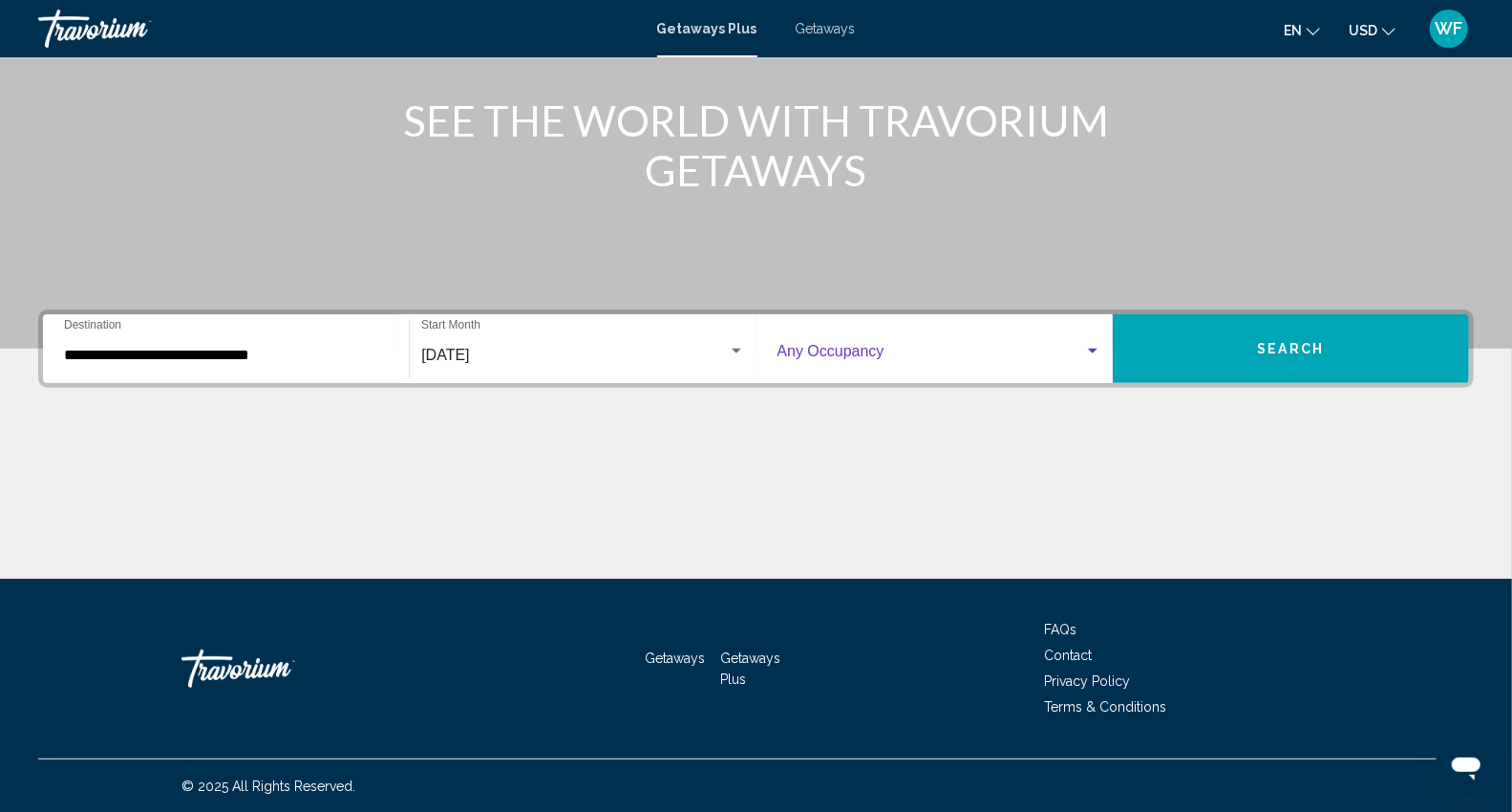
click at [1093, 354] on div "Search widget" at bounding box center [1093, 352] width 17 height 15
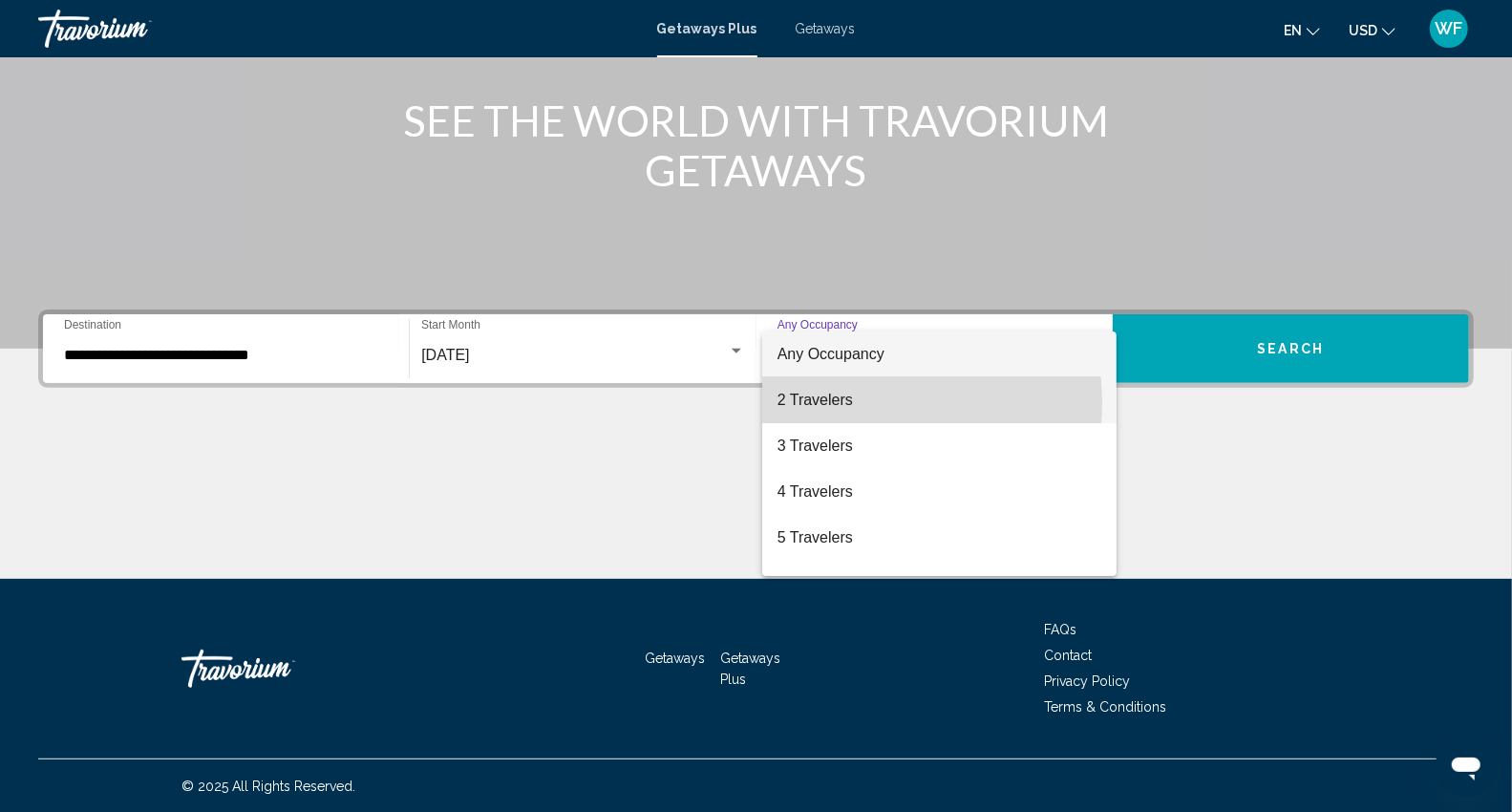
click at [841, 403] on span "2 Travelers" at bounding box center [940, 400] width 325 height 46
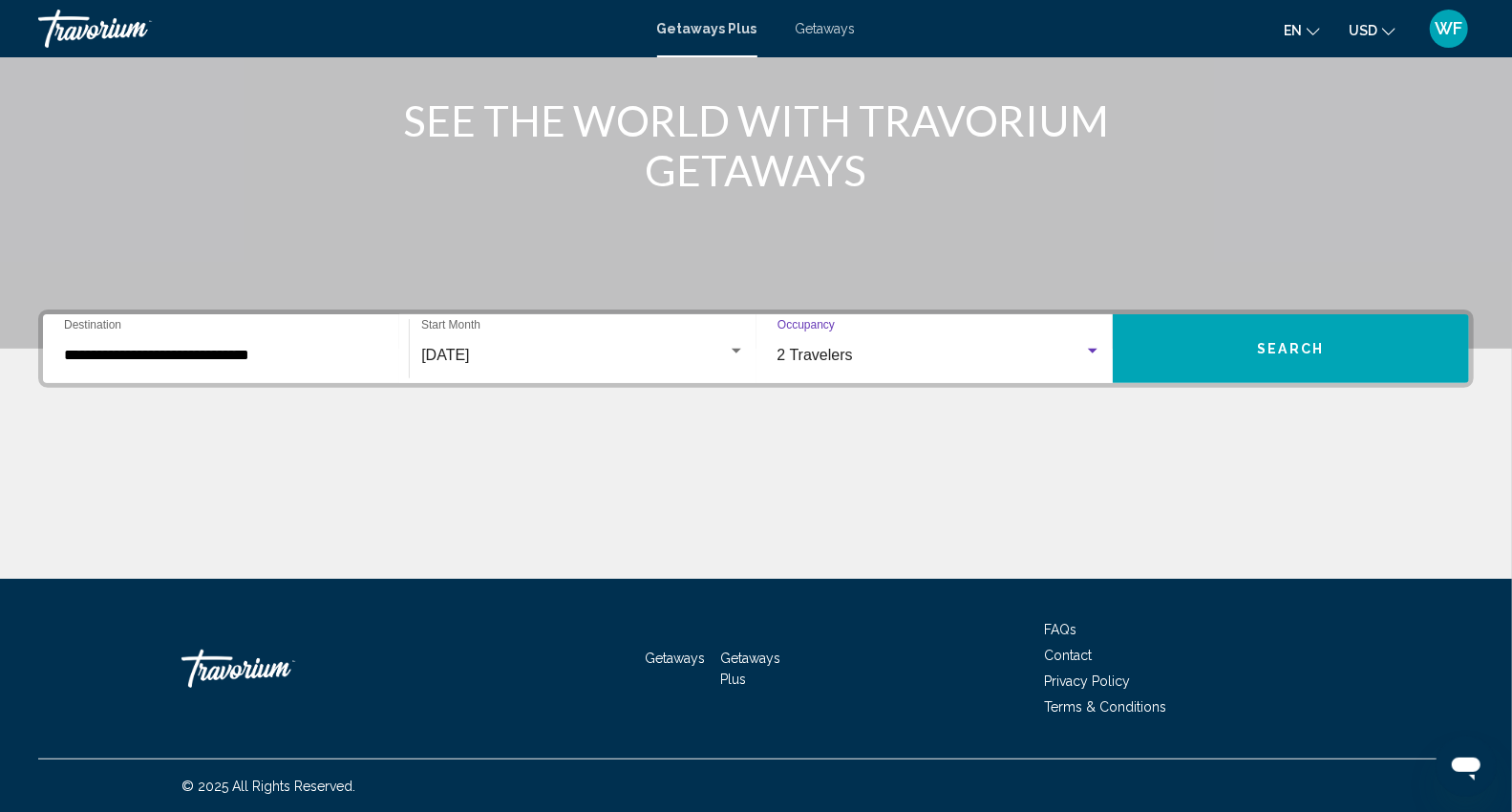
click at [1282, 342] on span "Search" at bounding box center [1291, 350] width 67 height 15
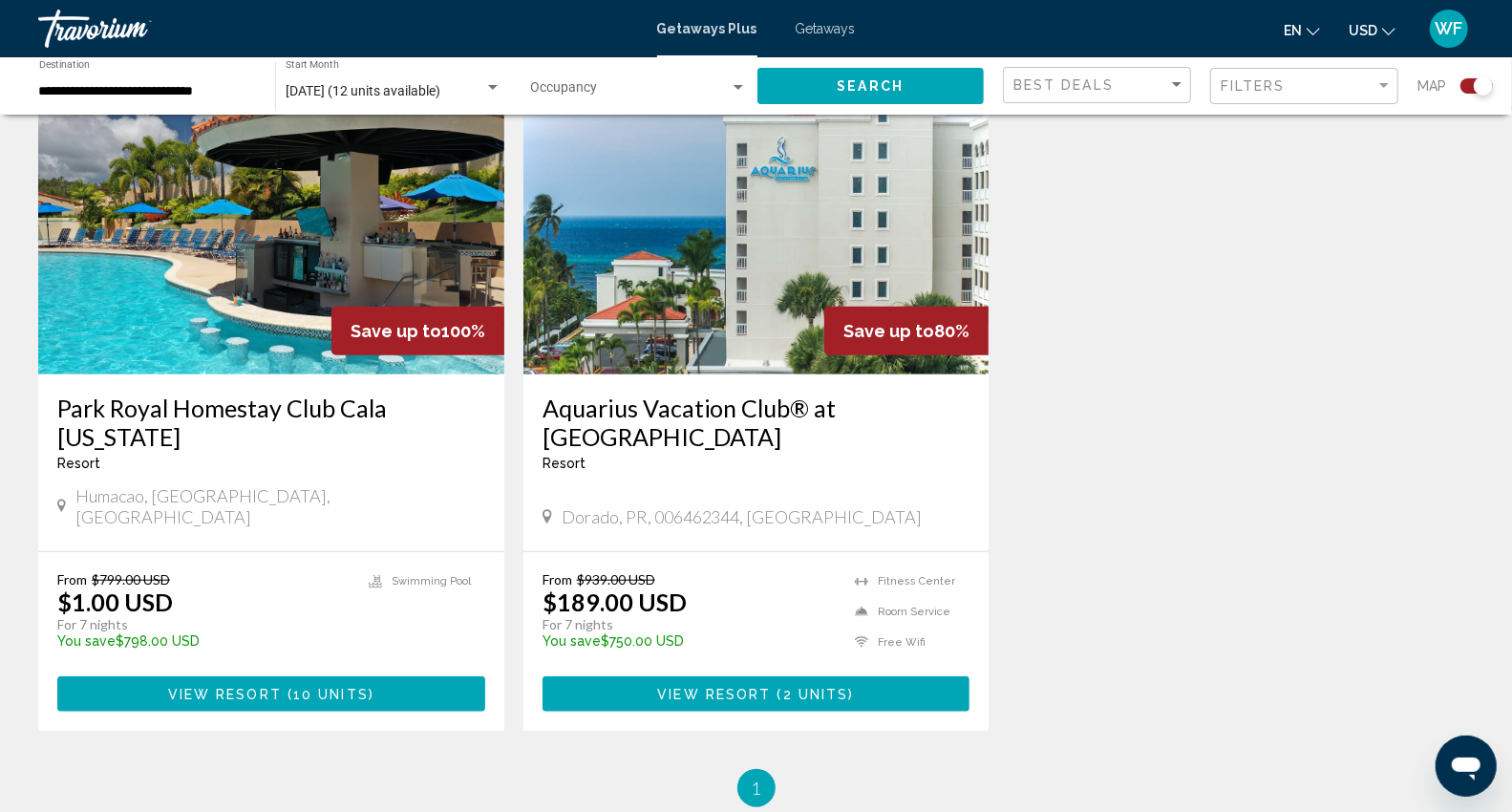
scroll to position [742, 0]
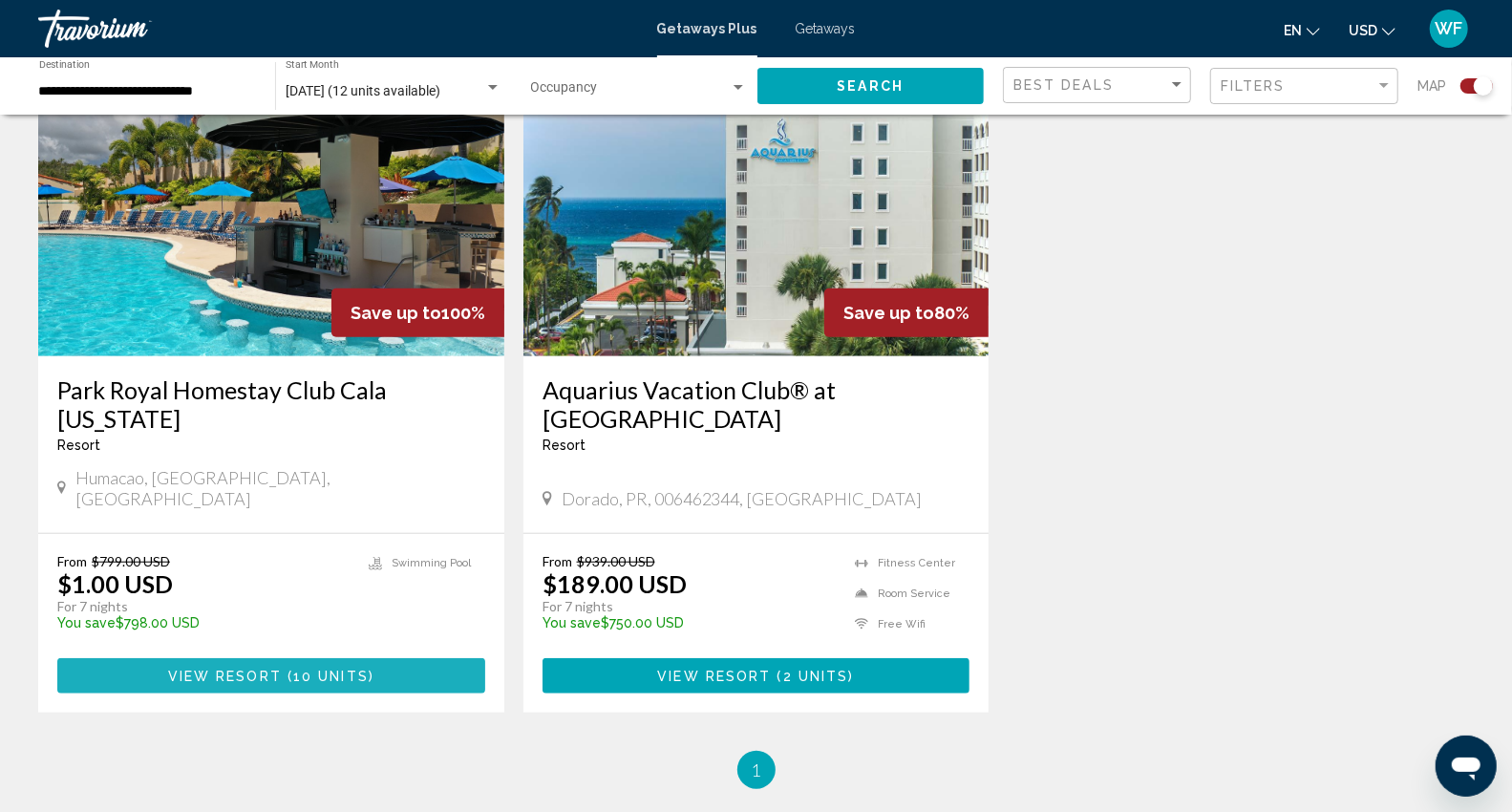
click at [303, 669] on span "10 units" at bounding box center [330, 676] width 75 height 15
